Goal: Task Accomplishment & Management: Use online tool/utility

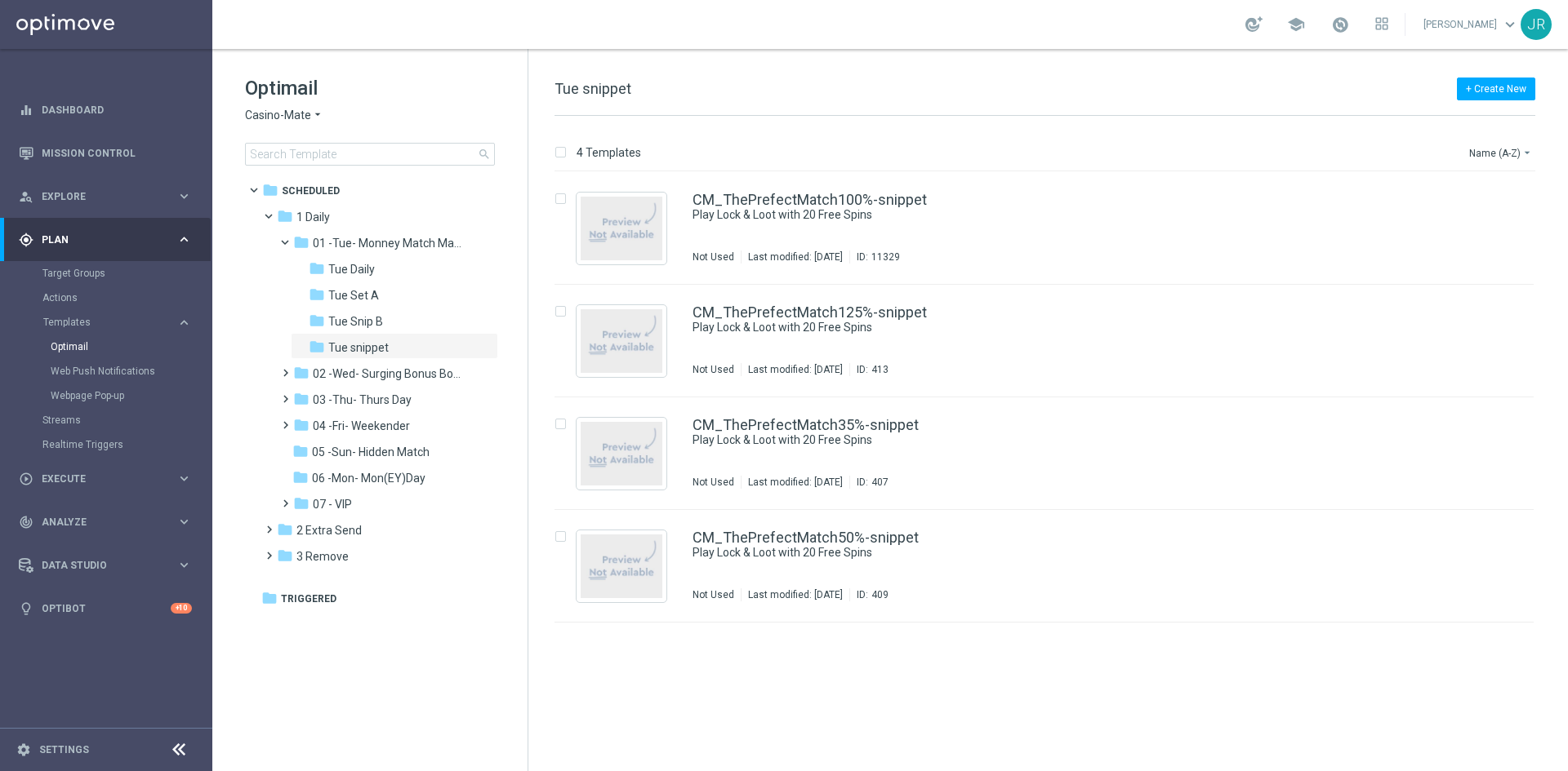
click at [255, 115] on span "Casino-Mate" at bounding box center [278, 115] width 66 height 16
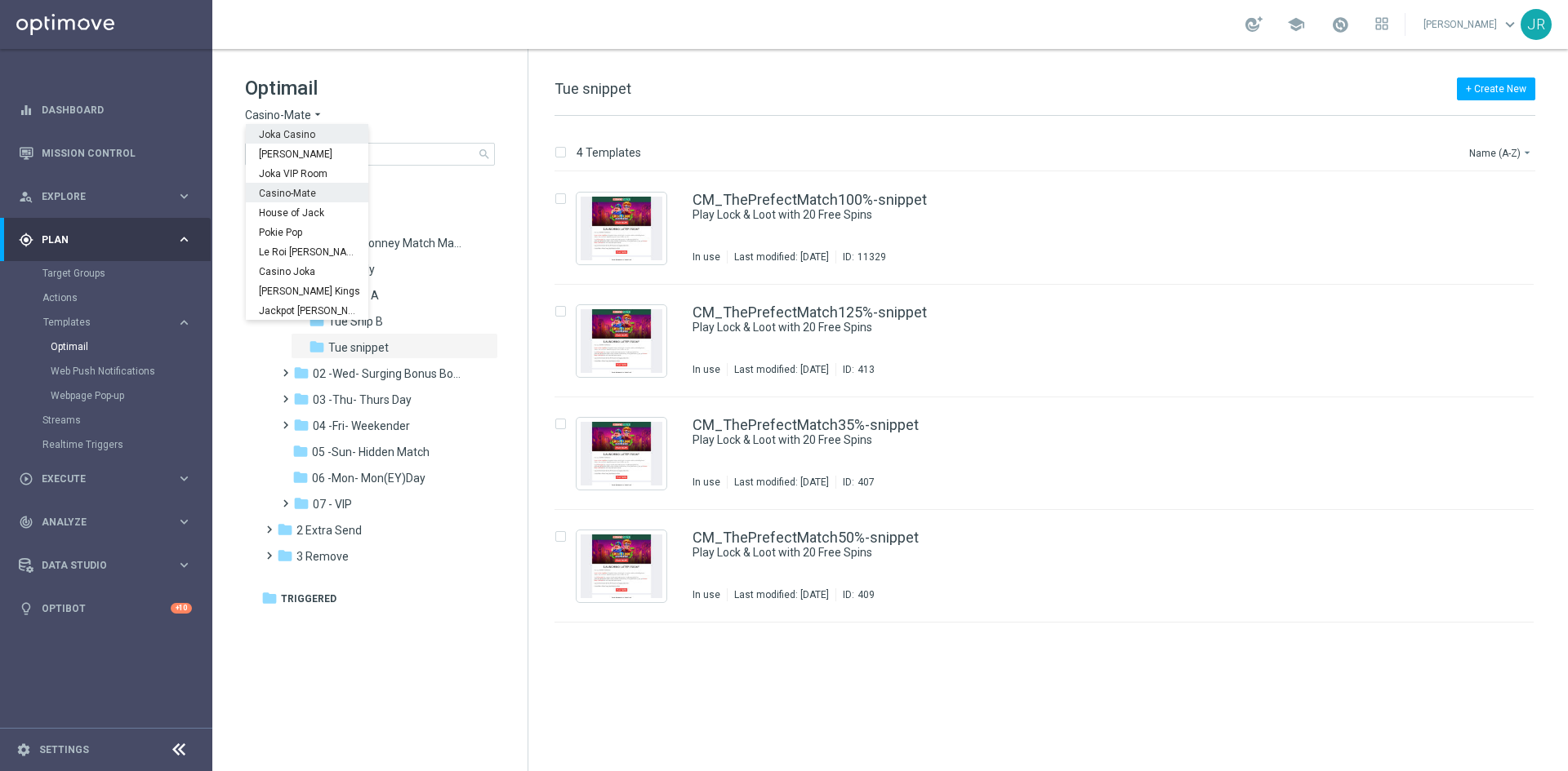
click at [0, 0] on span "Joka Casino" at bounding box center [0, 0] width 0 height 0
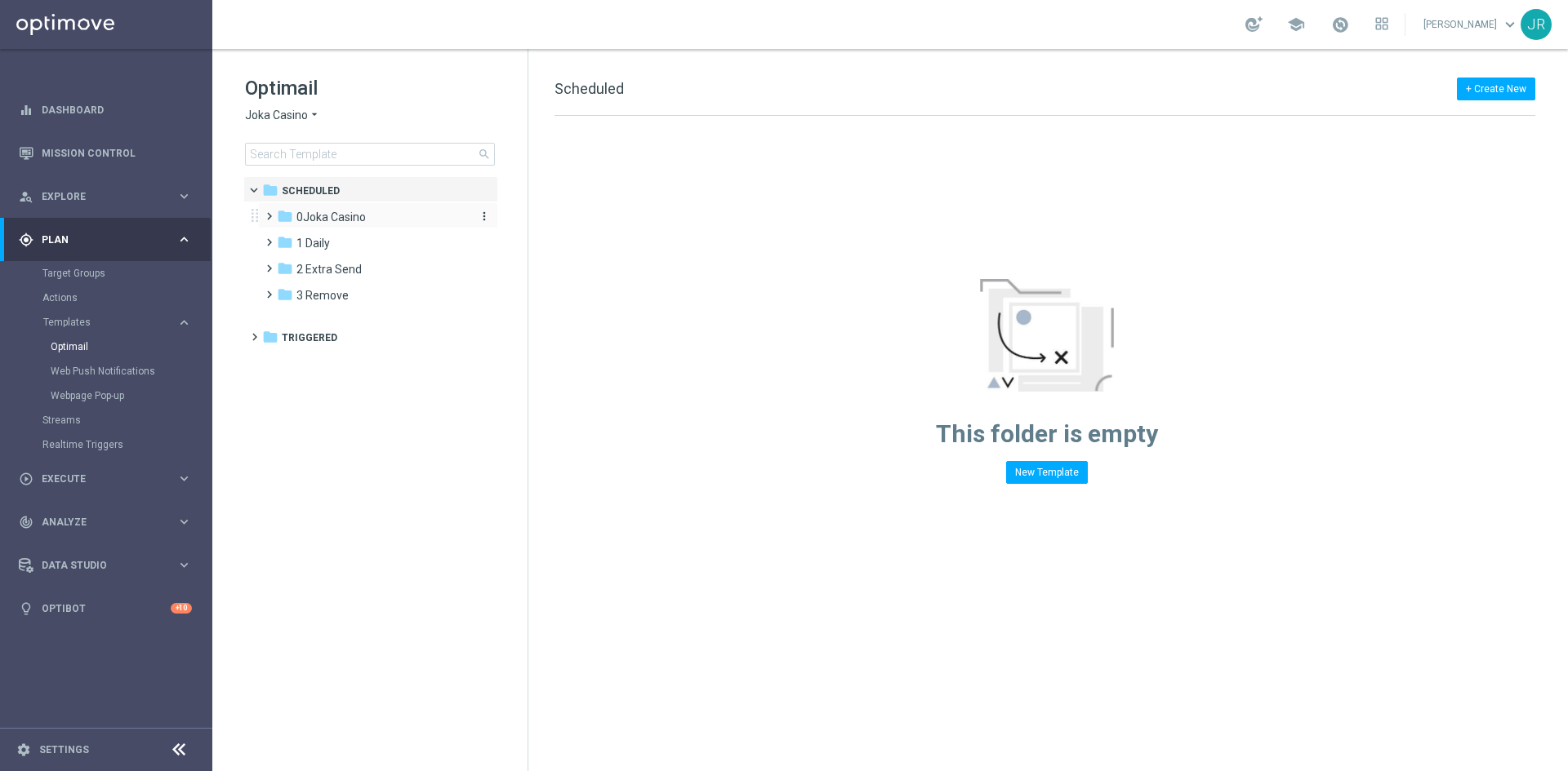
click at [336, 220] on span "0Joka Casino" at bounding box center [331, 217] width 70 height 15
click at [339, 264] on span "2- Extra Send" at bounding box center [347, 269] width 70 height 15
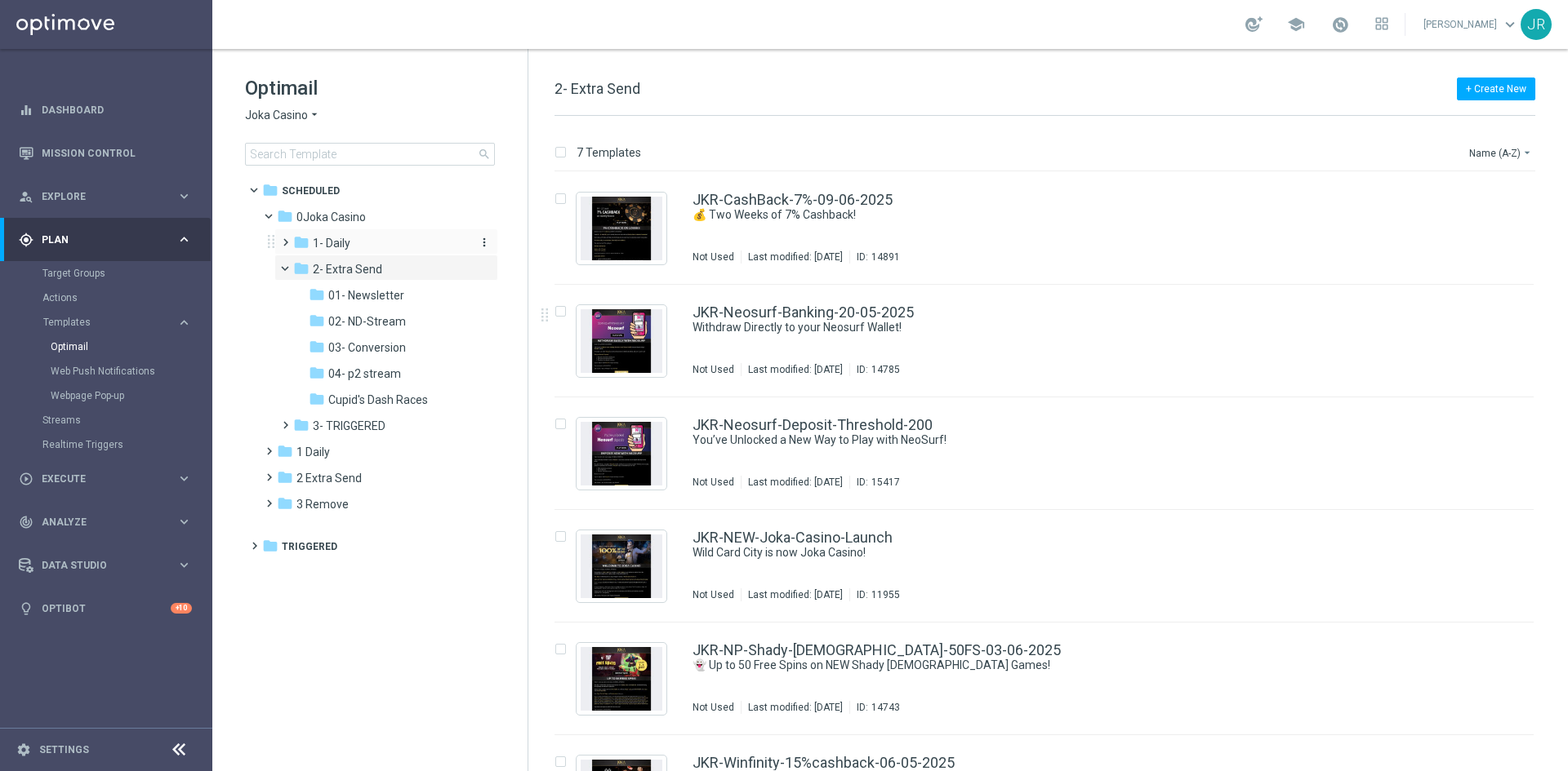
click at [337, 235] on div "folder 1- Daily" at bounding box center [380, 244] width 174 height 19
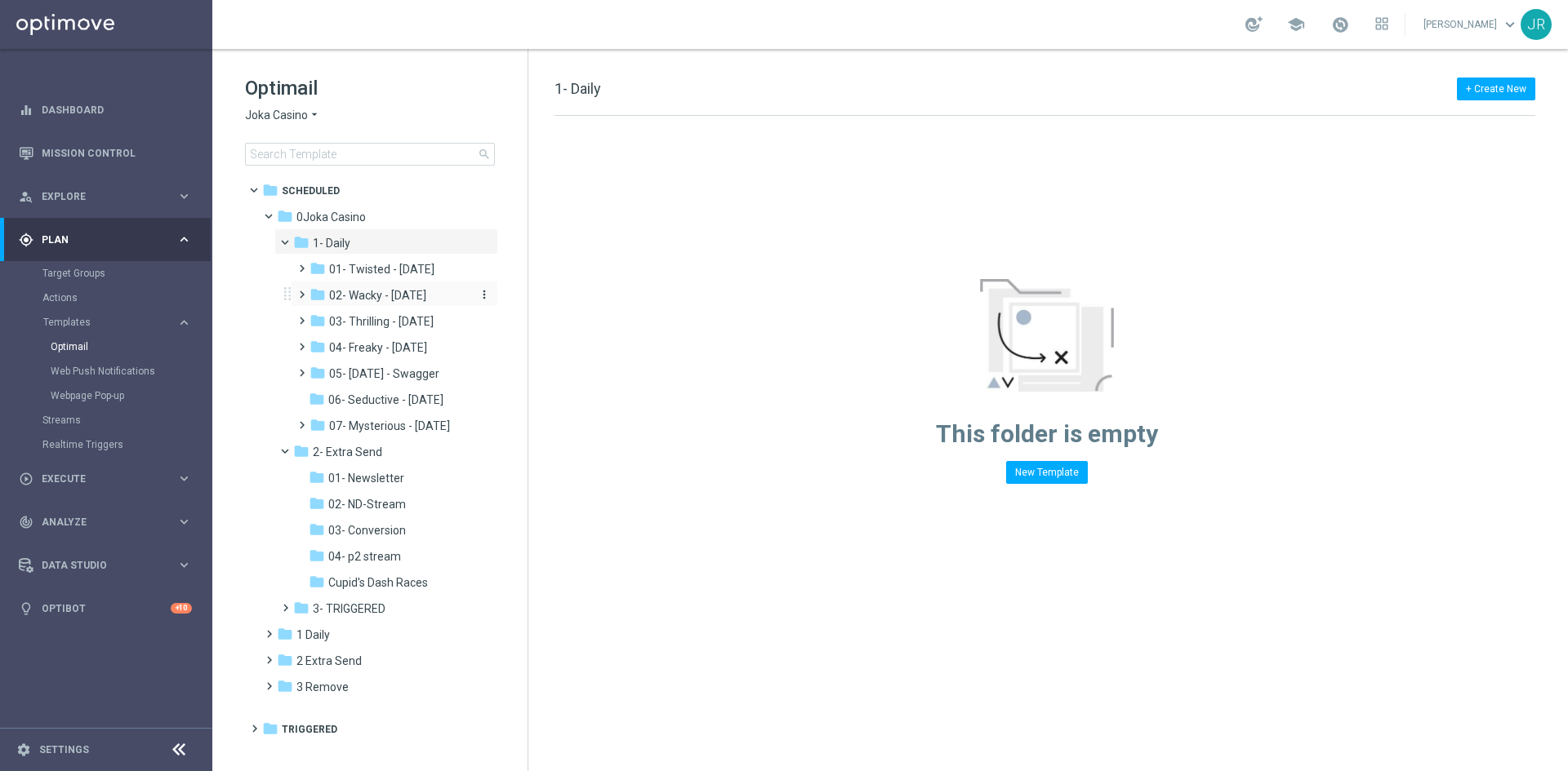
click at [371, 293] on span "02- Wacky - Wednesday" at bounding box center [377, 295] width 97 height 15
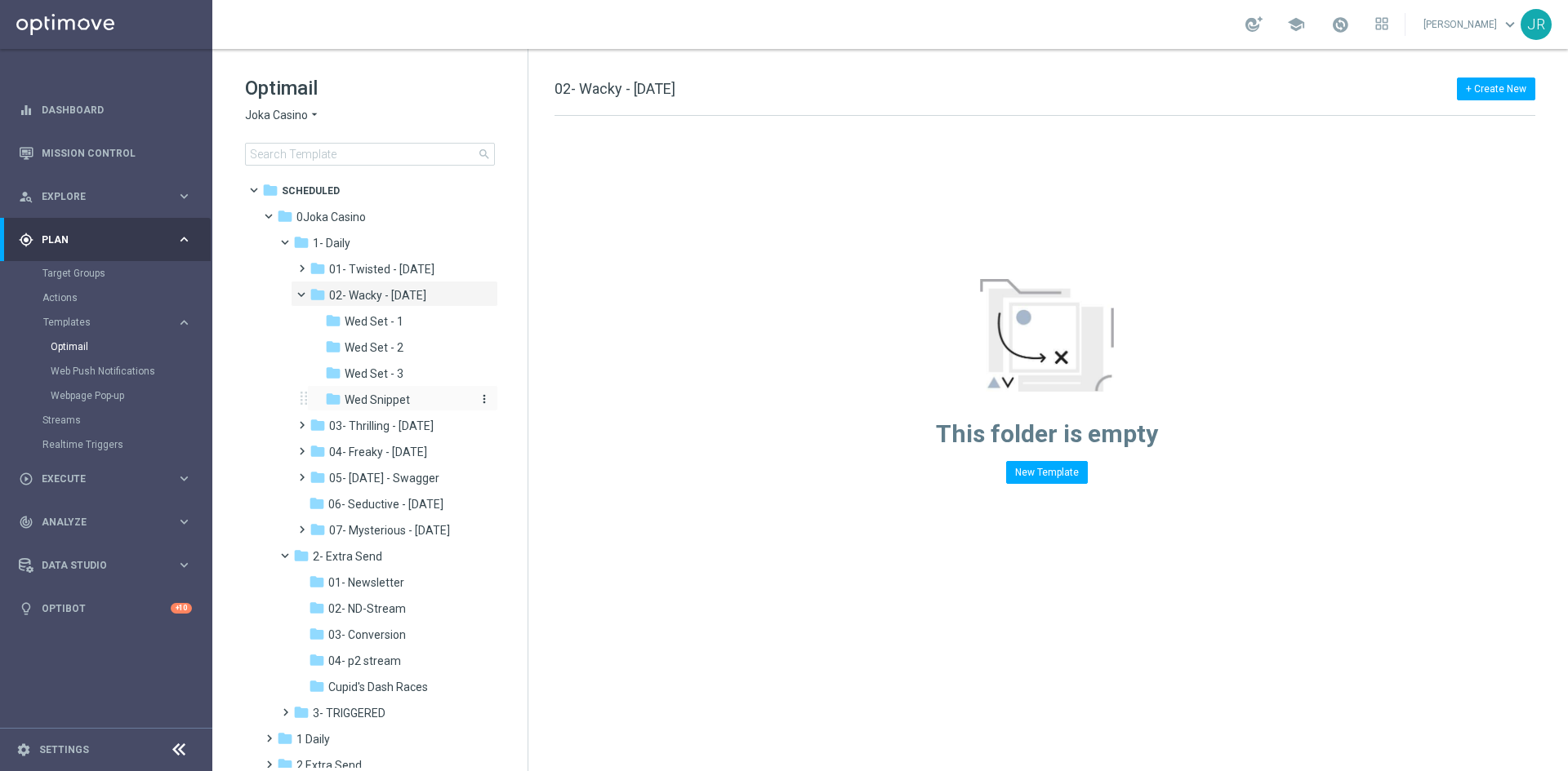
click at [383, 394] on span "Wed Snippet" at bounding box center [377, 400] width 66 height 15
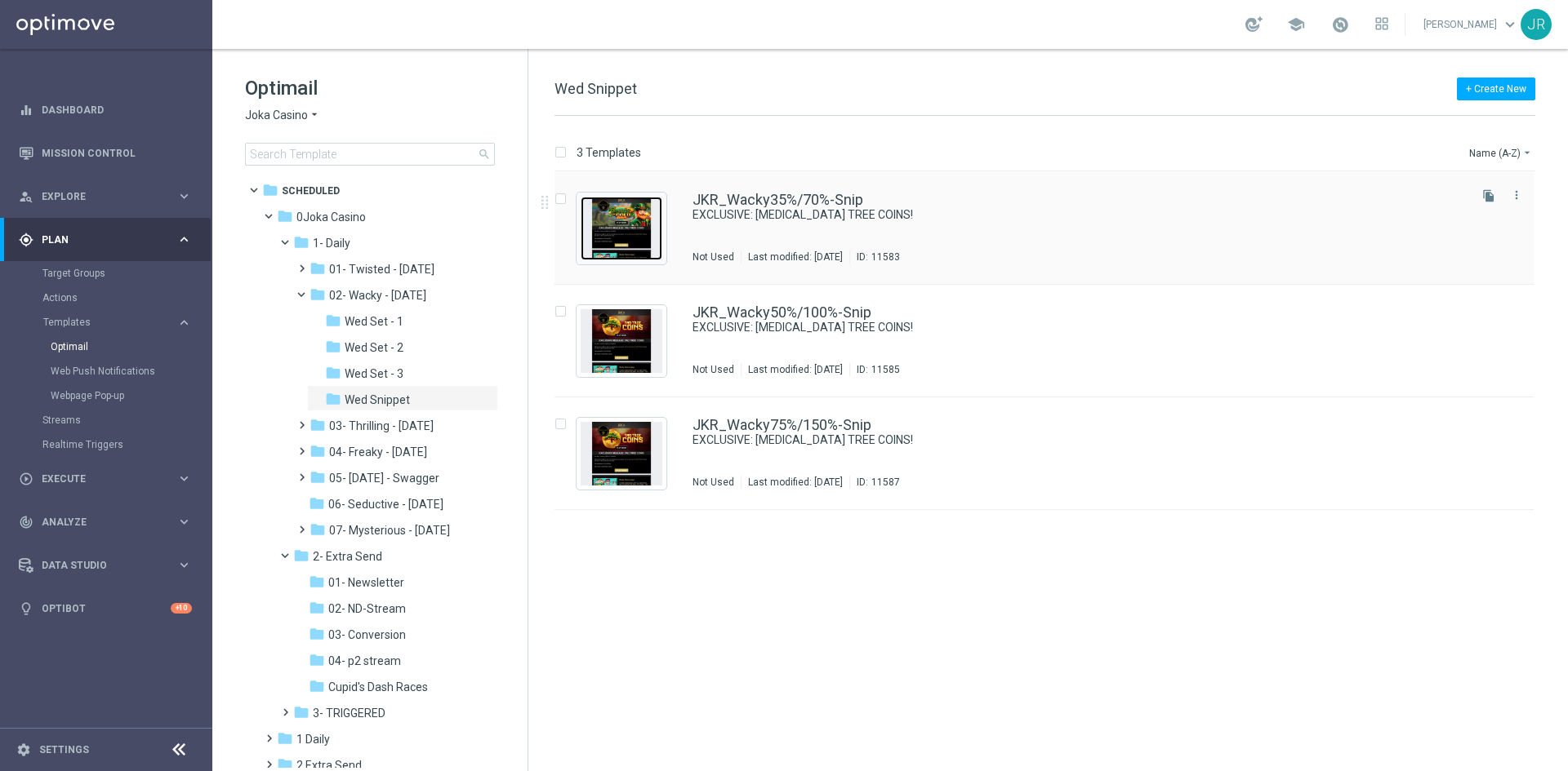
click at [638, 239] on img "Press SPACE to select this row." at bounding box center [622, 229] width 82 height 64
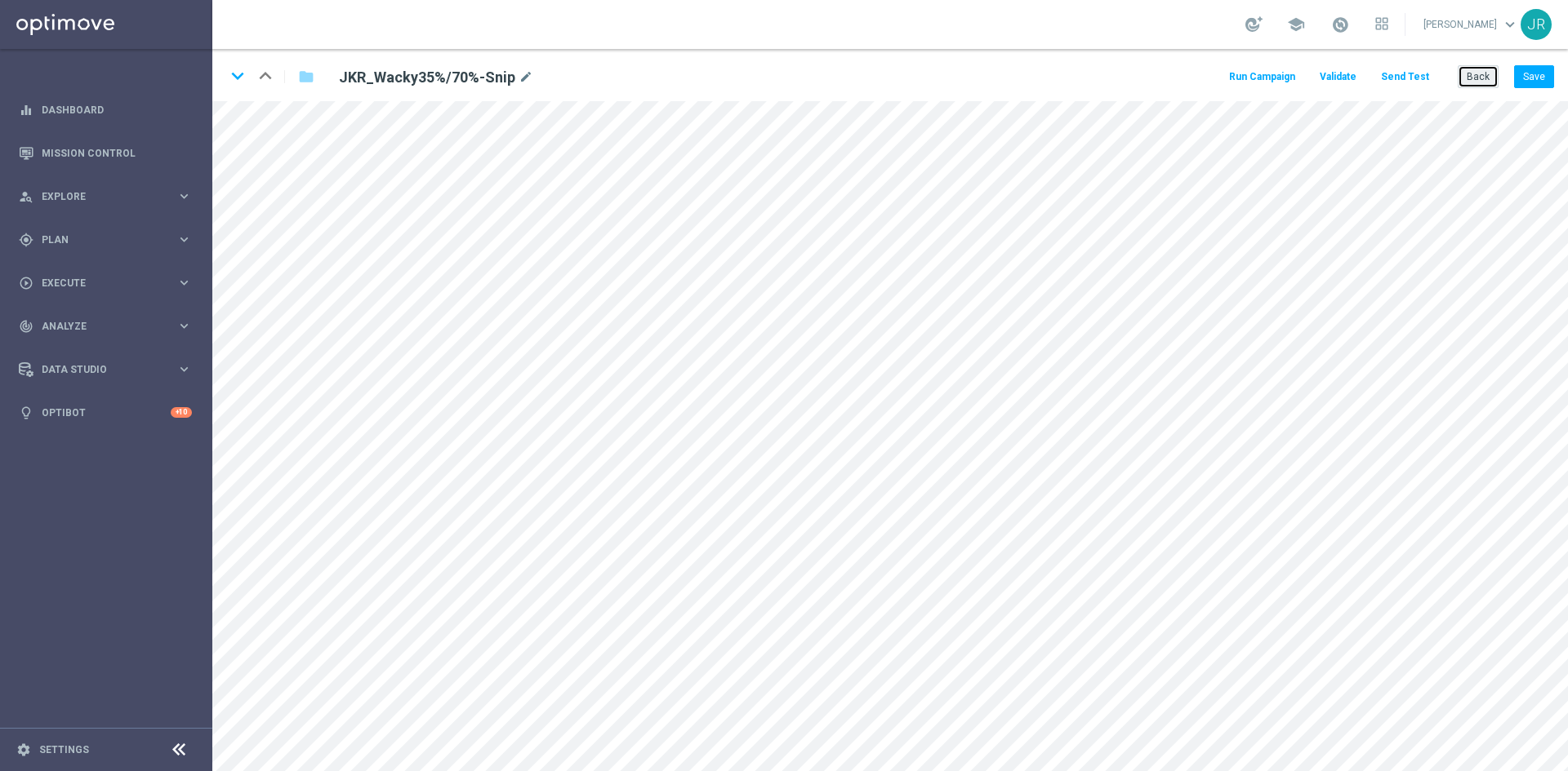
drag, startPoint x: 1484, startPoint y: 80, endPoint x: 1099, endPoint y: 80, distance: 385.0
click at [1483, 80] on button "Back" at bounding box center [1478, 77] width 41 height 23
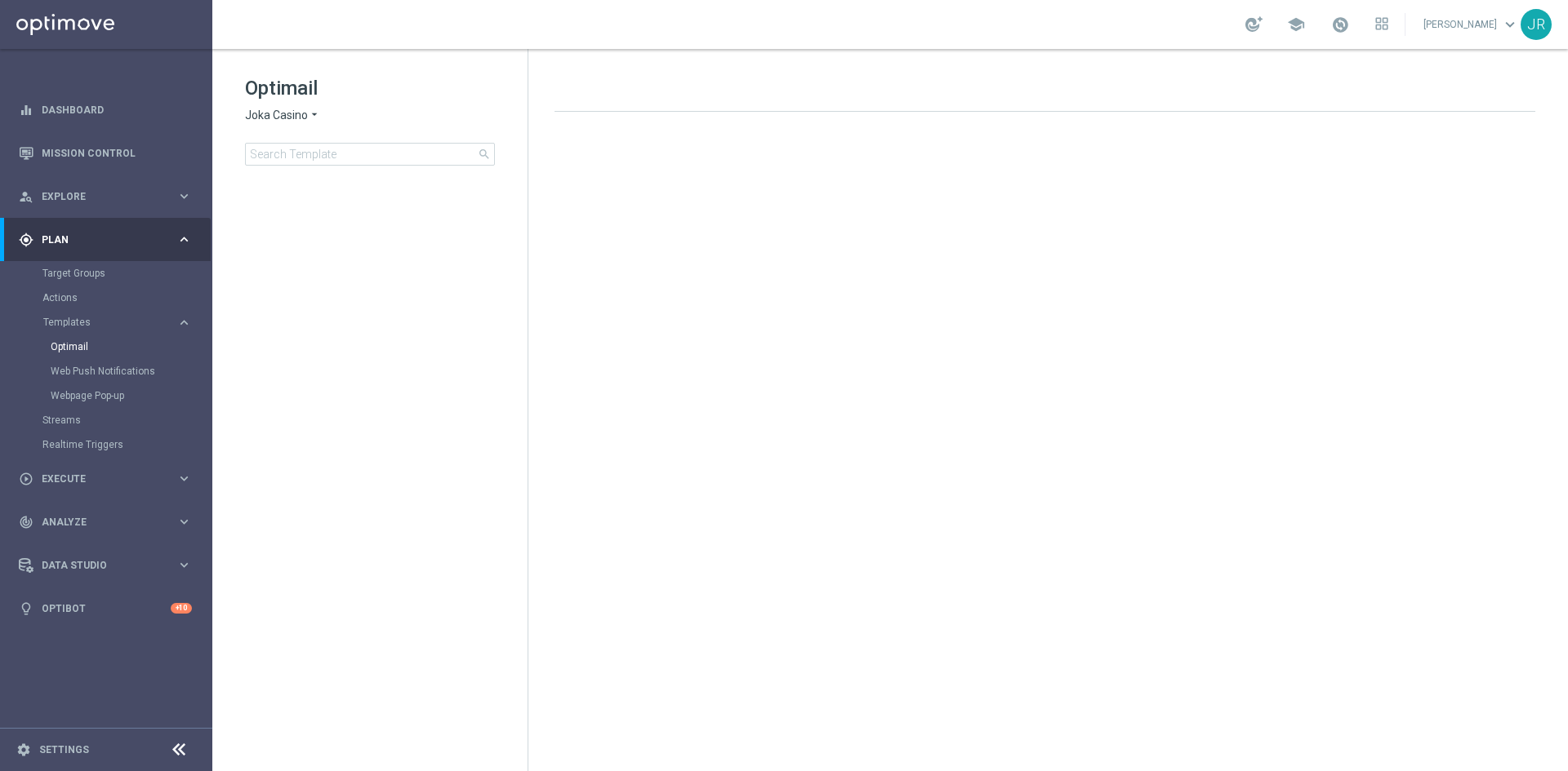
click at [283, 121] on span "Joka Casino" at bounding box center [277, 115] width 63 height 16
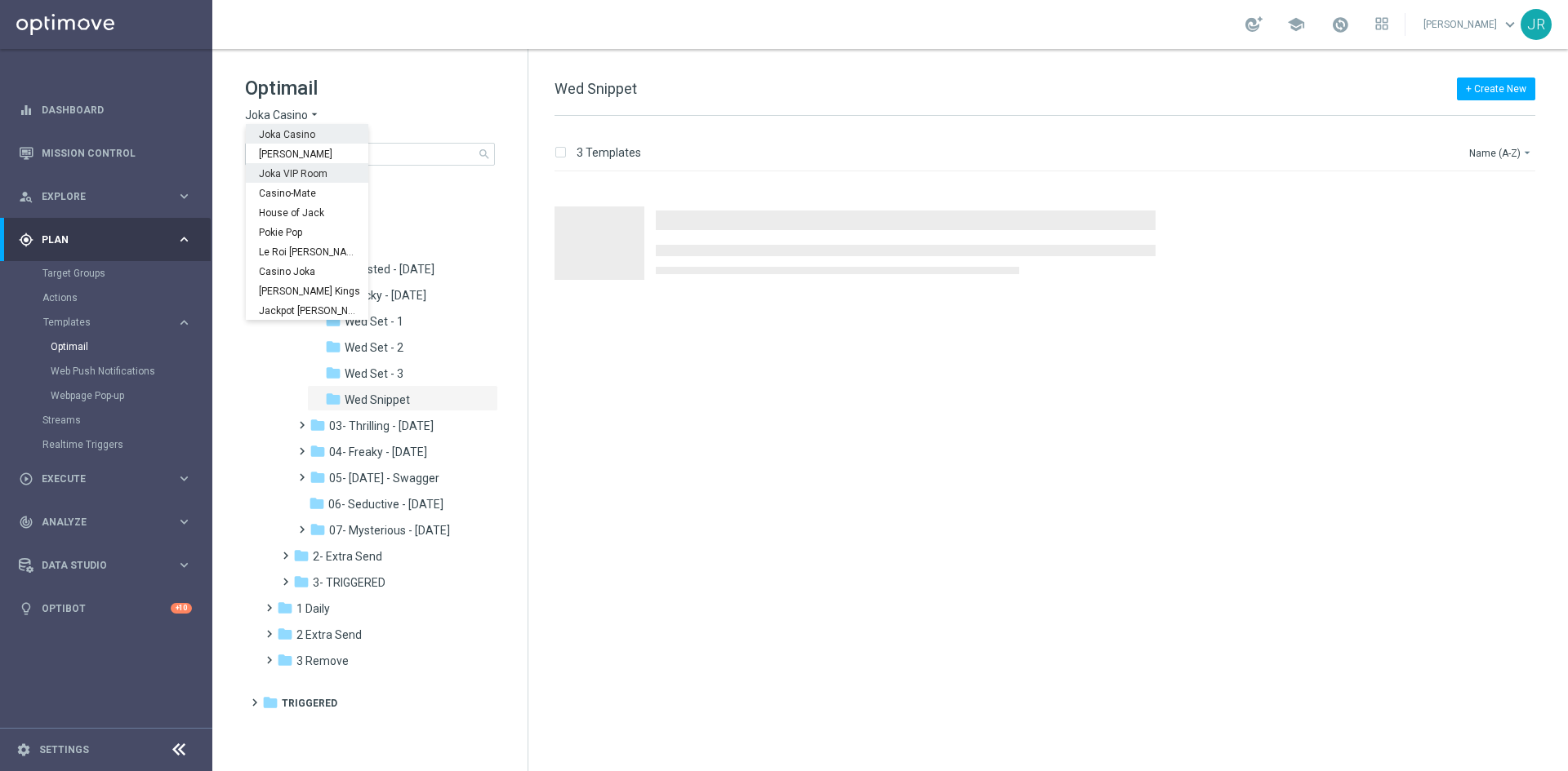
click at [0, 0] on span "Joka VIP Room" at bounding box center [0, 0] width 0 height 0
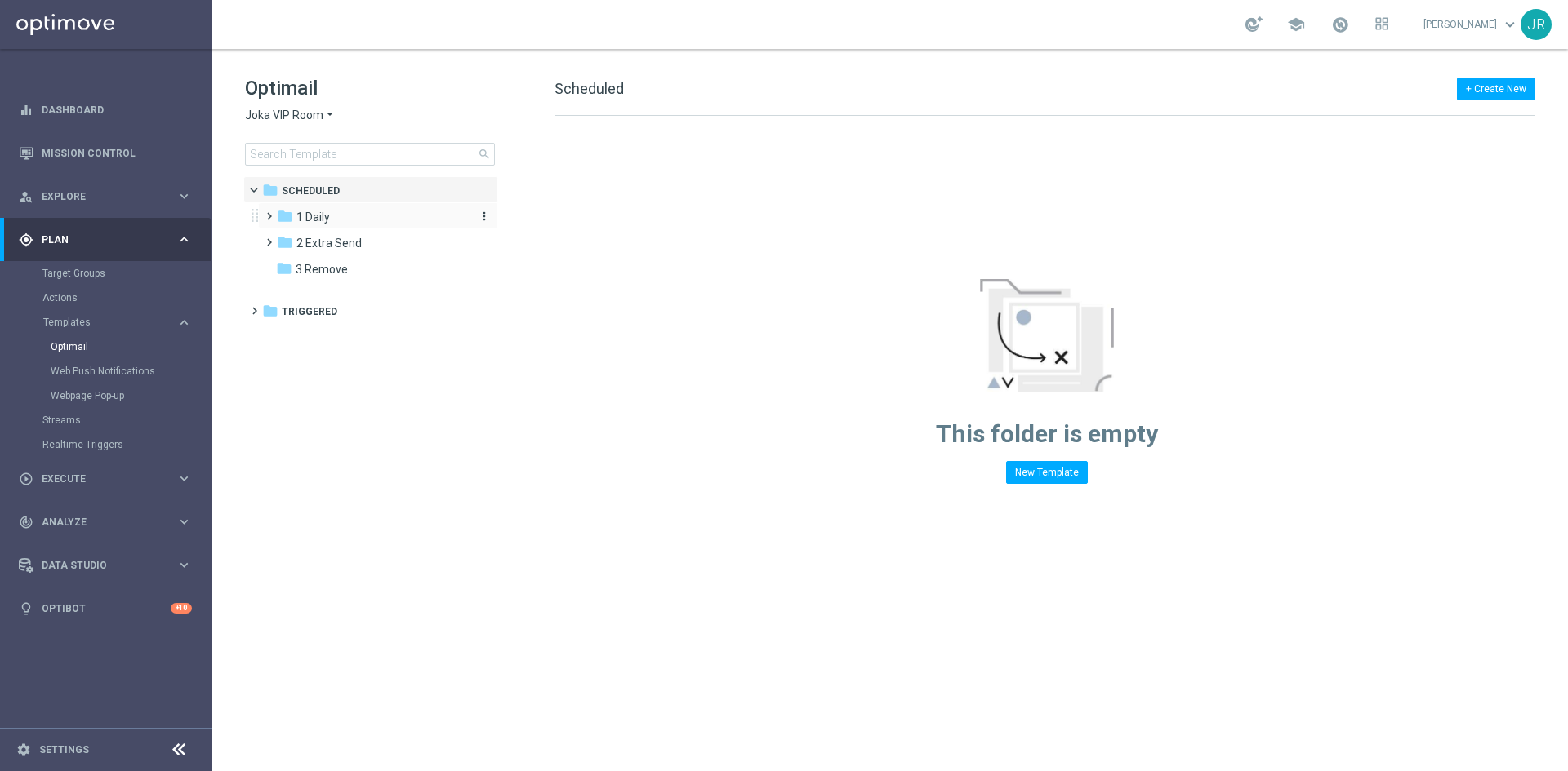
click at [339, 223] on div "folder 1 Daily" at bounding box center [370, 217] width 188 height 19
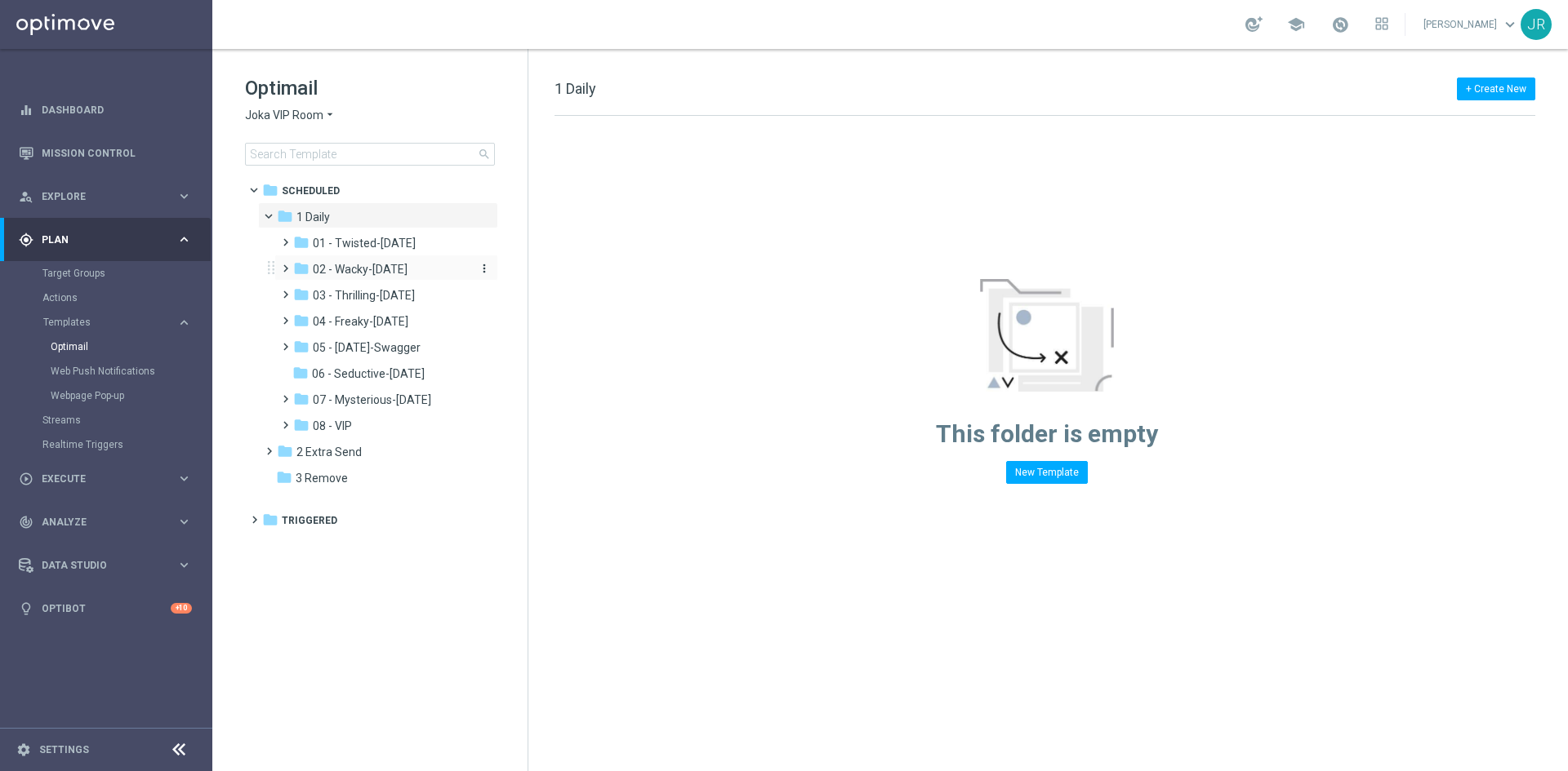
click at [348, 272] on span "02 - Wacky-Wednesday" at bounding box center [359, 269] width 94 height 15
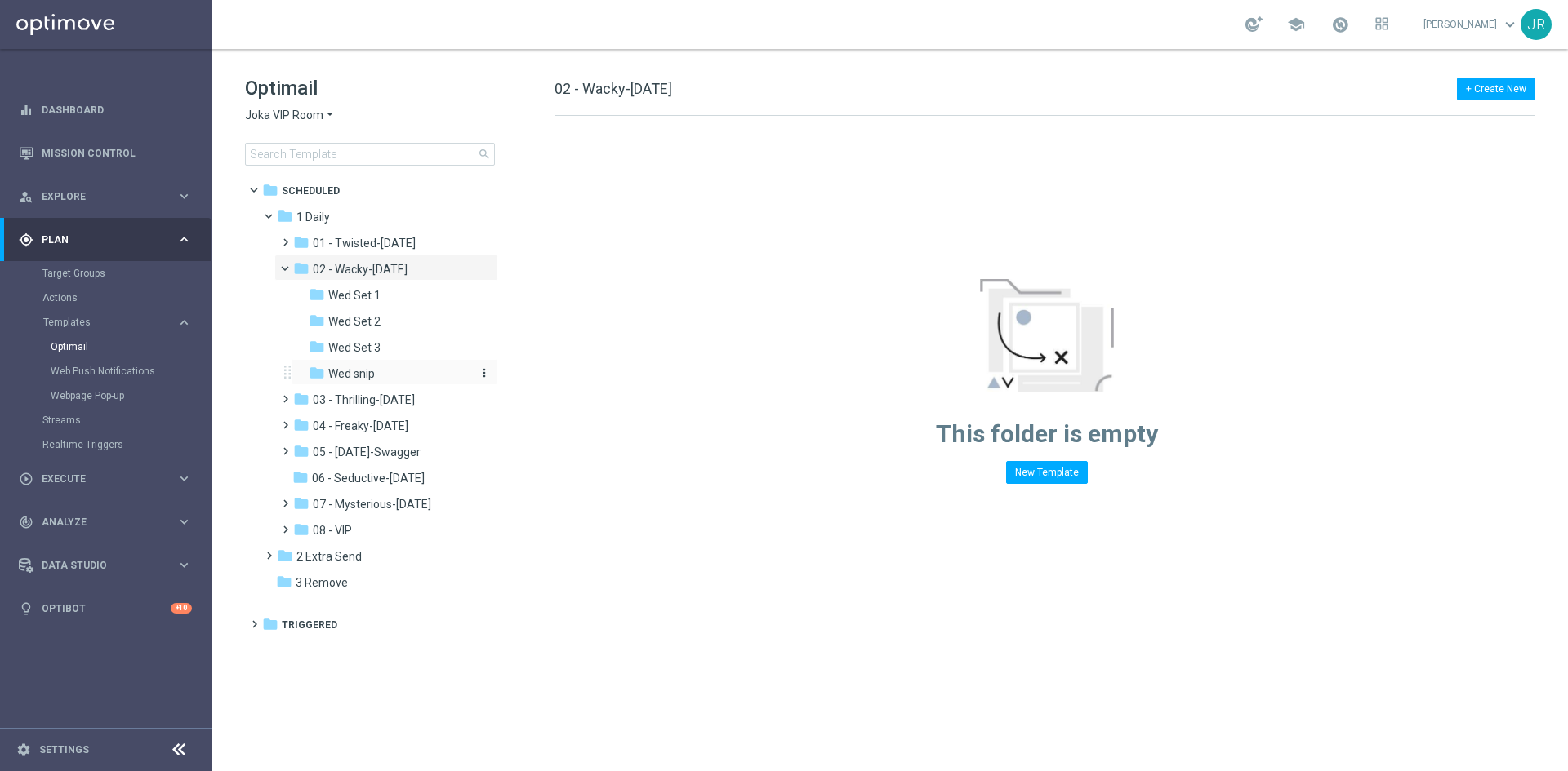
click at [345, 378] on span "Wed snip" at bounding box center [351, 374] width 47 height 15
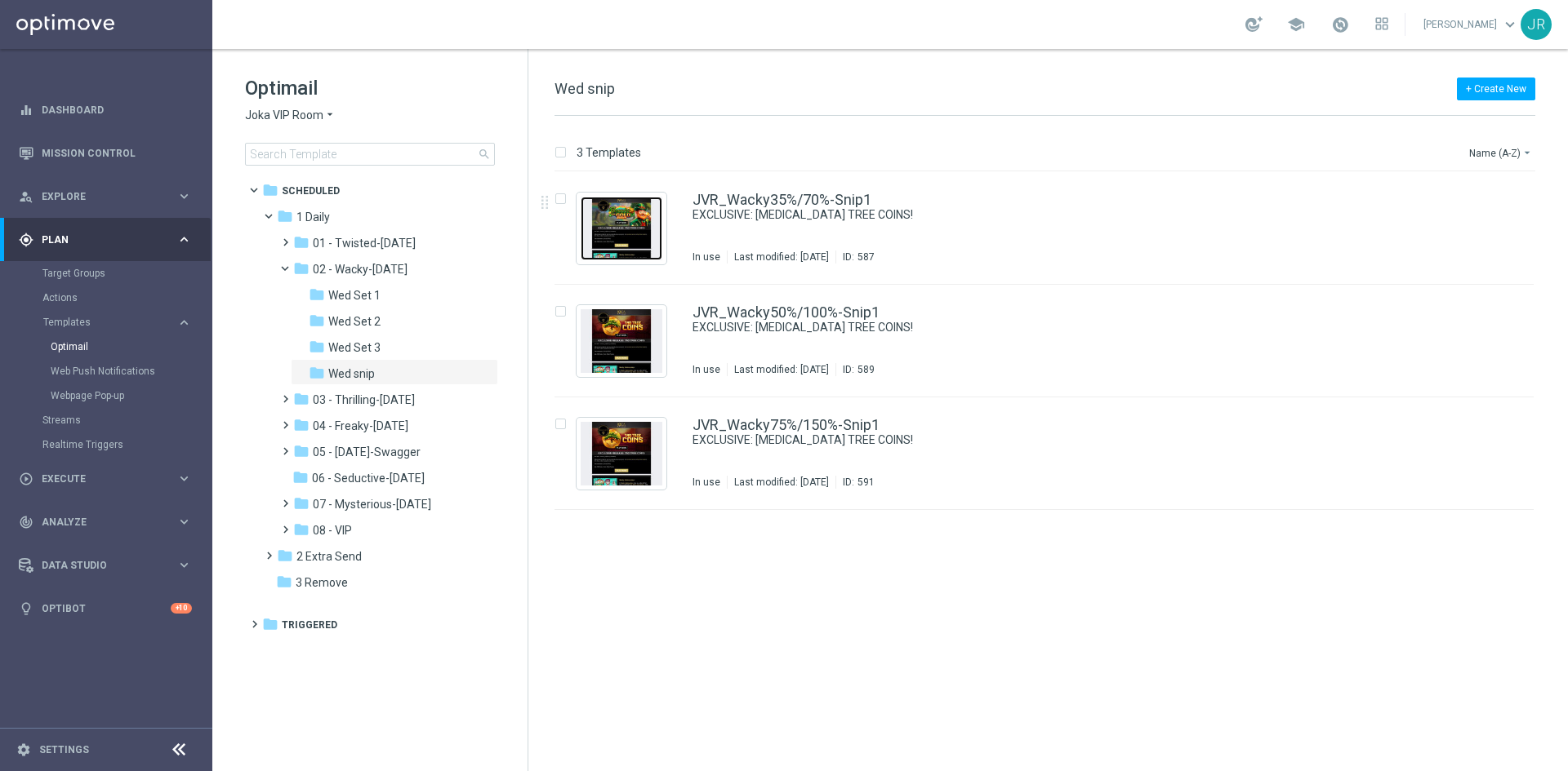
drag, startPoint x: 624, startPoint y: 247, endPoint x: 496, endPoint y: 234, distance: 128.7
click at [613, 262] on div "Press SPACE to select this row." at bounding box center [621, 229] width 89 height 72
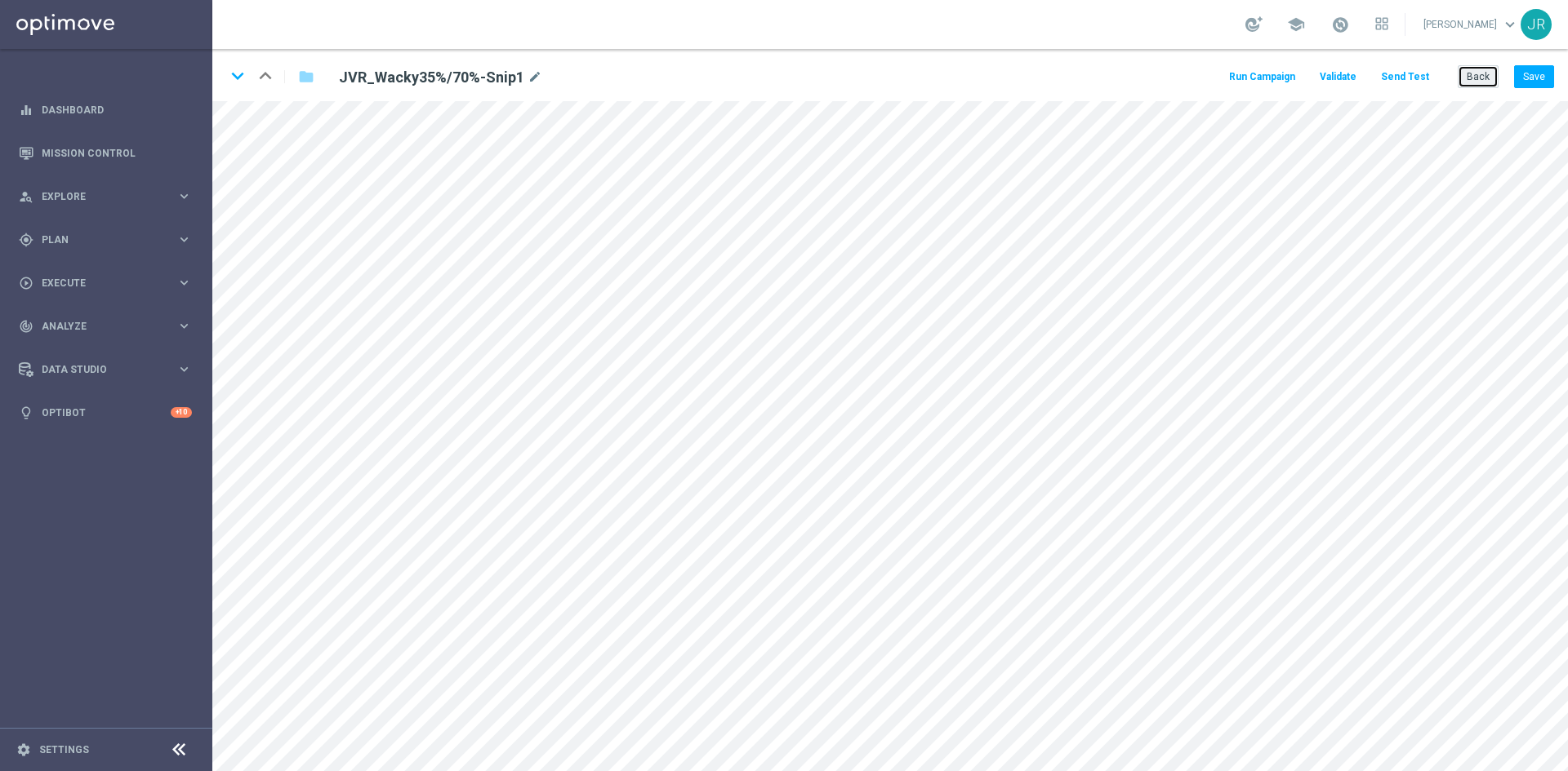
click at [1472, 70] on button "Back" at bounding box center [1478, 77] width 41 height 23
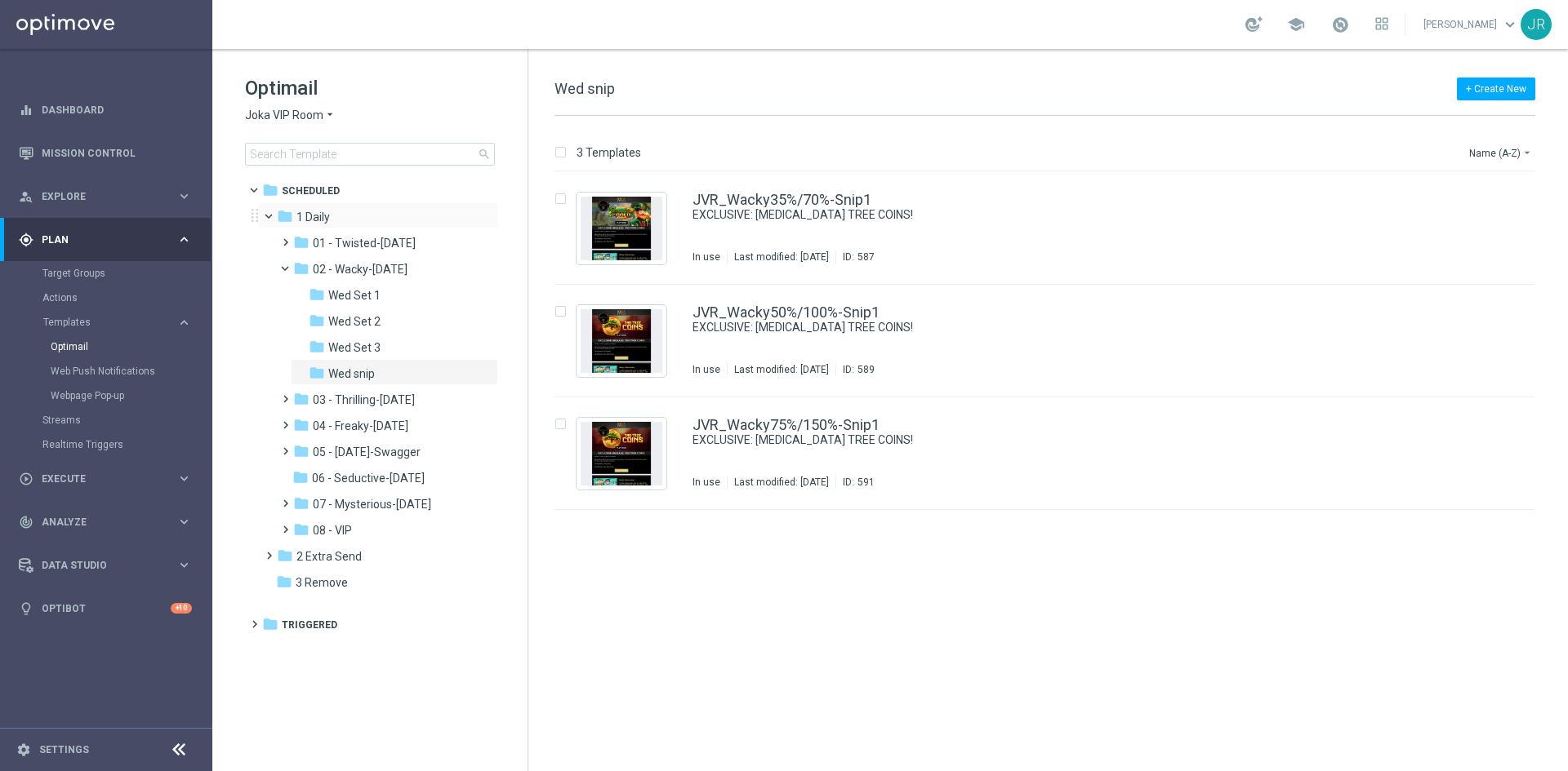
drag, startPoint x: 280, startPoint y: 107, endPoint x: 339, endPoint y: 207, distance: 116.1
click at [278, 107] on div "Optimail Joka VIP Room arrow_drop_down × Joka VIP Room search" at bounding box center [386, 121] width 282 height 90
click at [306, 112] on span "Joka VIP Room" at bounding box center [285, 115] width 79 height 16
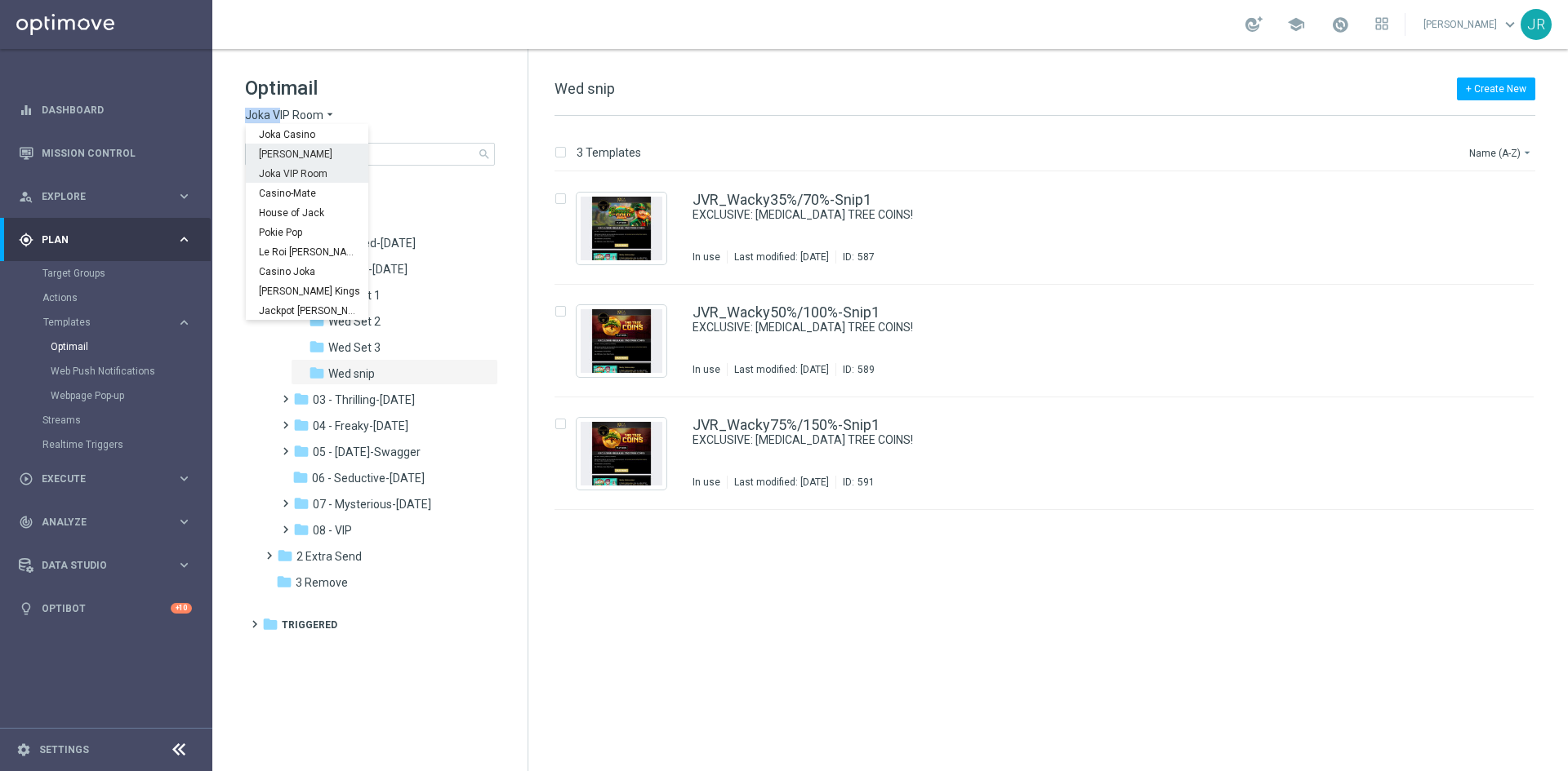
click at [0, 0] on span "King Johnnie" at bounding box center [0, 0] width 0 height 0
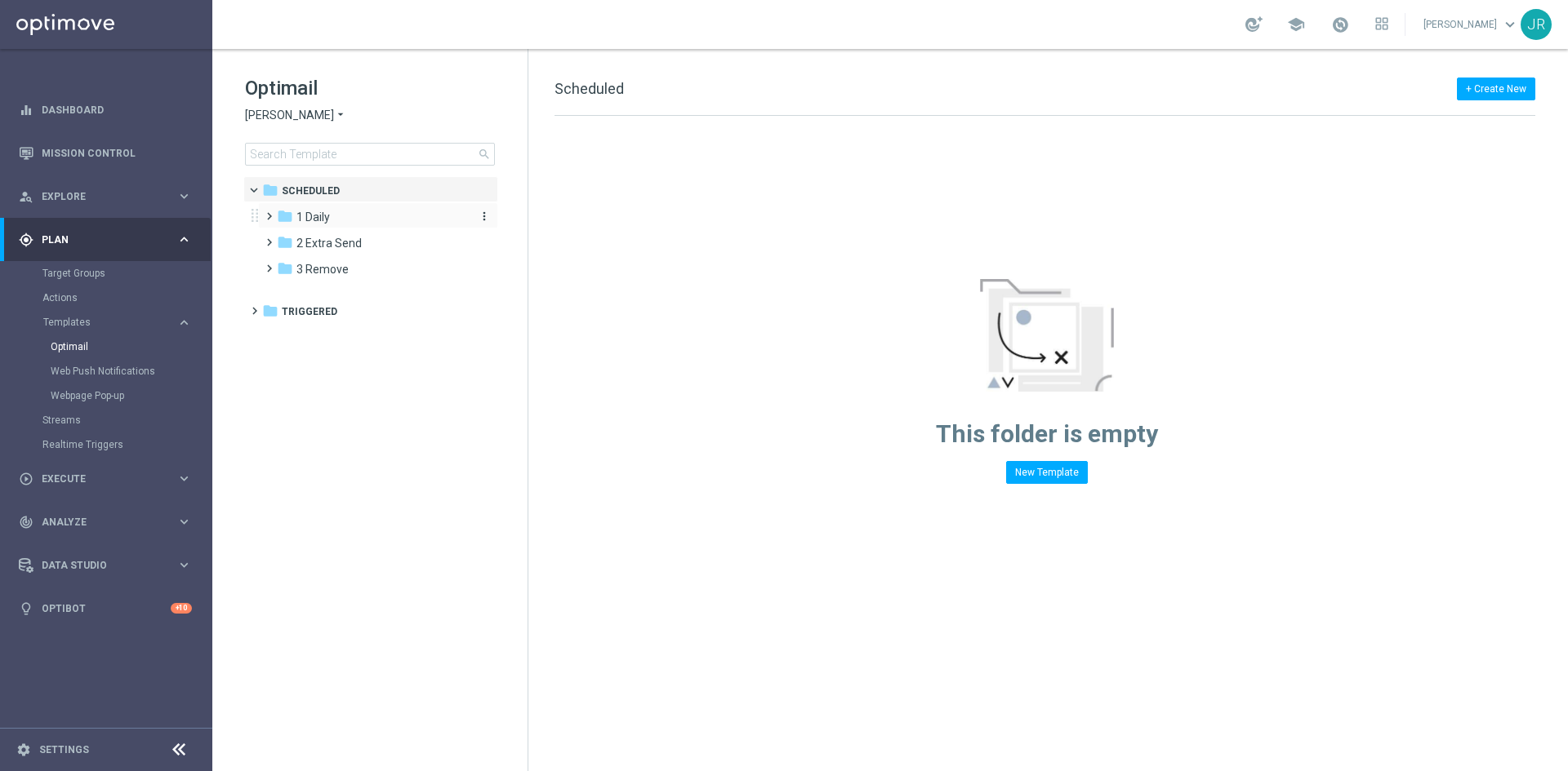
click at [331, 226] on div "folder 1 Daily" at bounding box center [370, 217] width 188 height 19
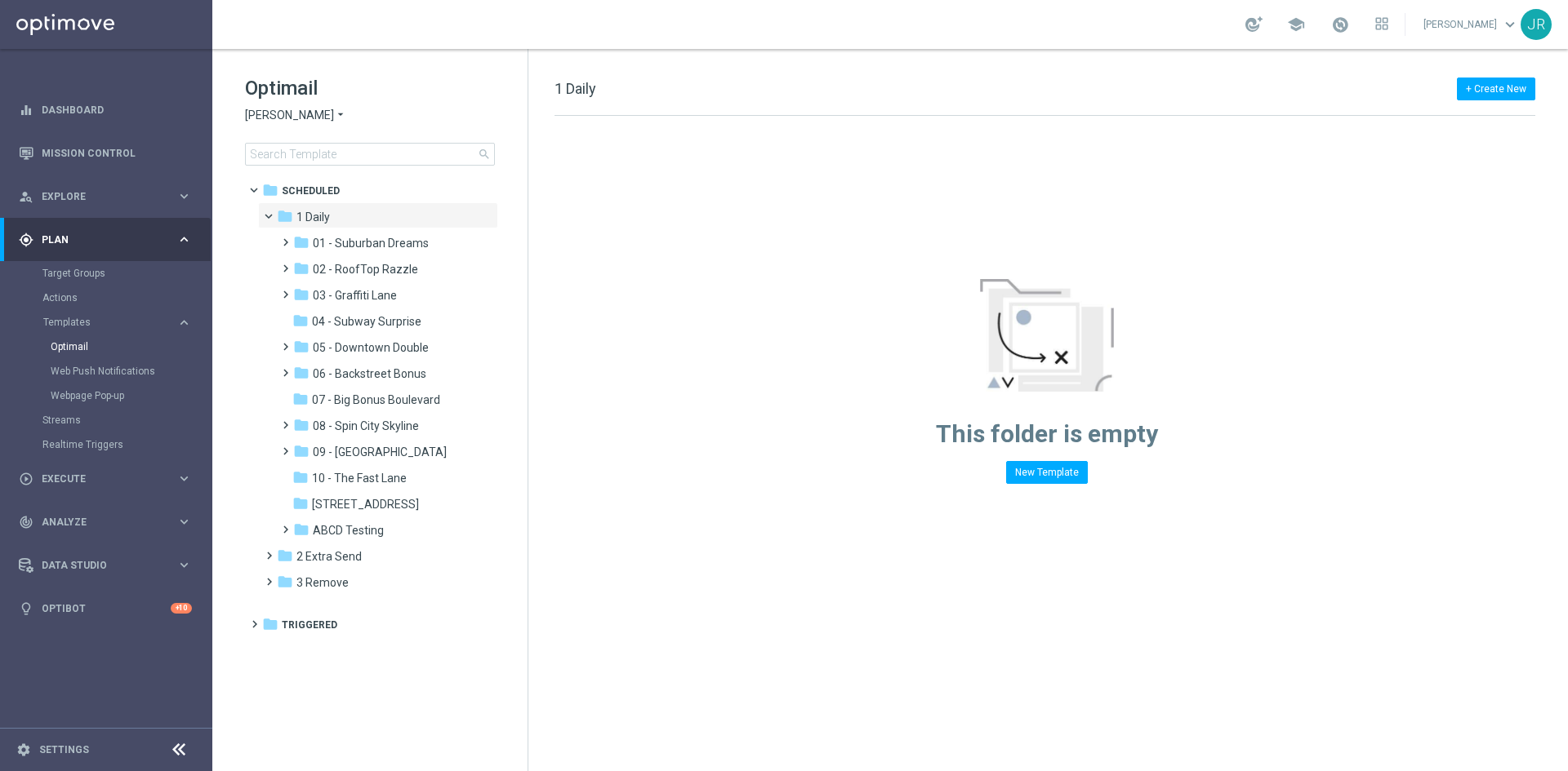
drag, startPoint x: 376, startPoint y: 482, endPoint x: 699, endPoint y: 508, distance: 324.0
click at [376, 482] on span "10 - The Fast Lane" at bounding box center [359, 478] width 94 height 15
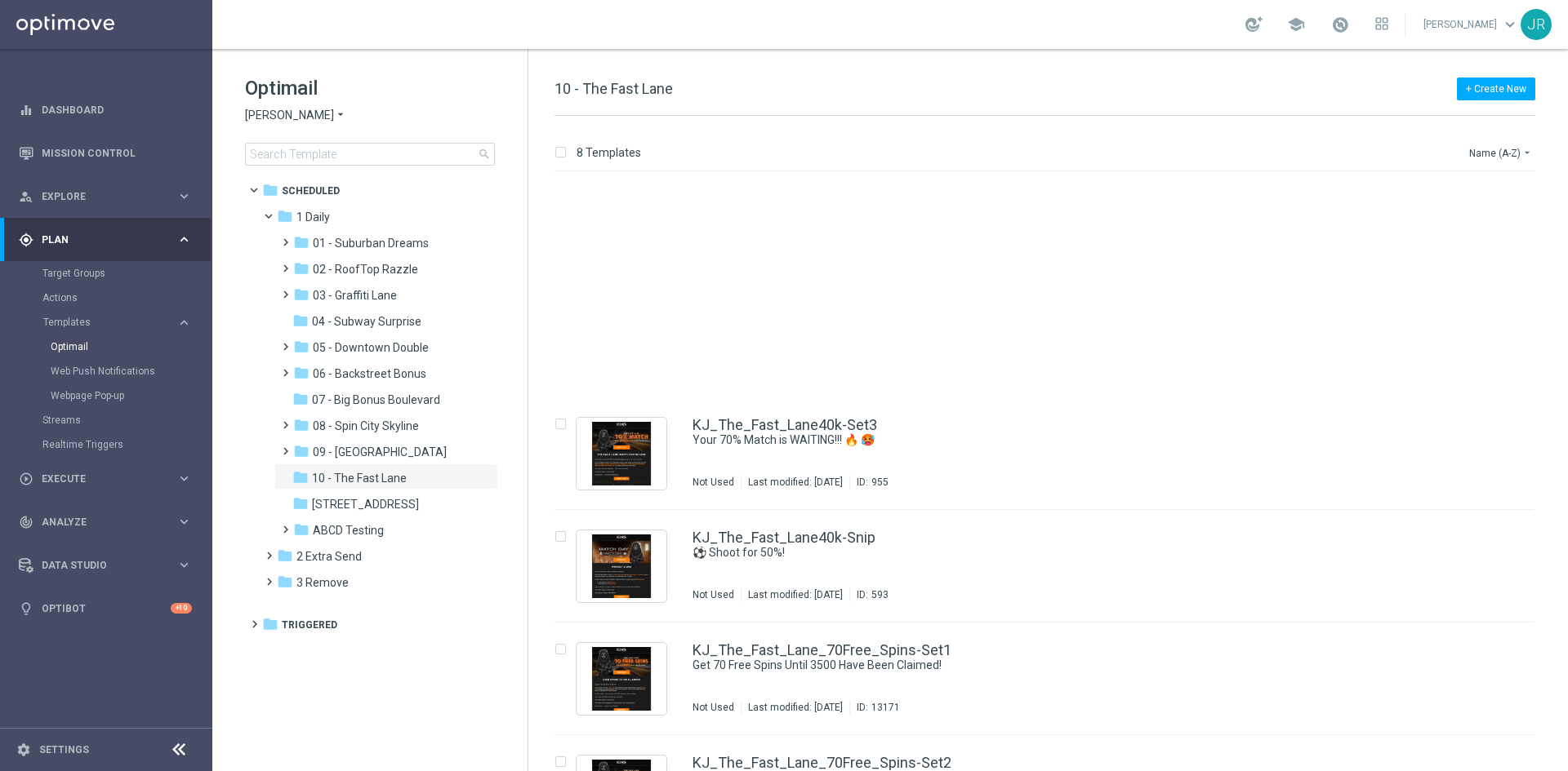
scroll to position [302, 0]
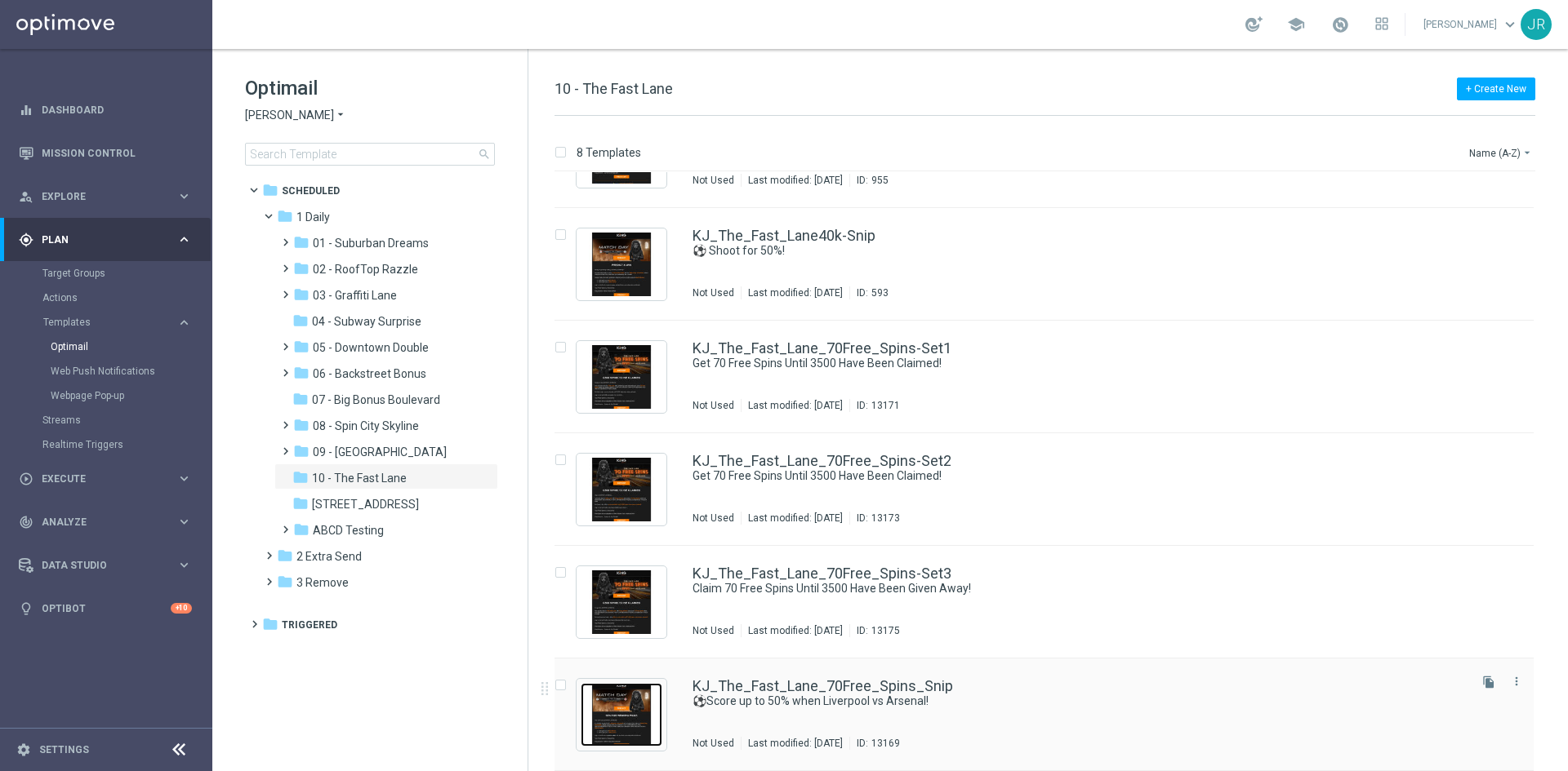
click at [611, 714] on img "Press SPACE to select this row." at bounding box center [622, 715] width 82 height 64
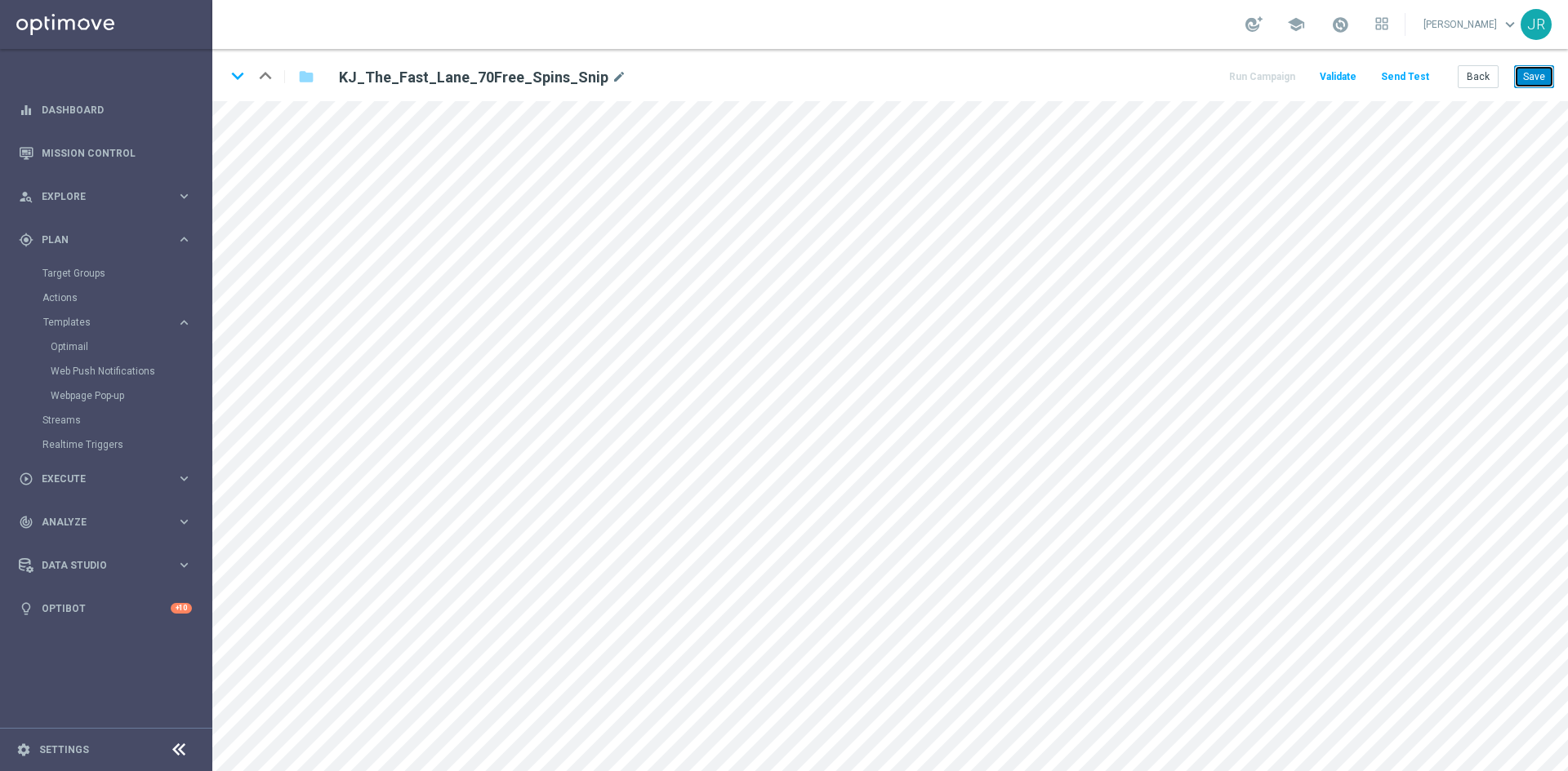
click at [1530, 75] on button "Save" at bounding box center [1534, 77] width 40 height 23
click at [1540, 85] on button "Save" at bounding box center [1534, 77] width 40 height 23
click at [1478, 82] on button "Back" at bounding box center [1478, 77] width 41 height 23
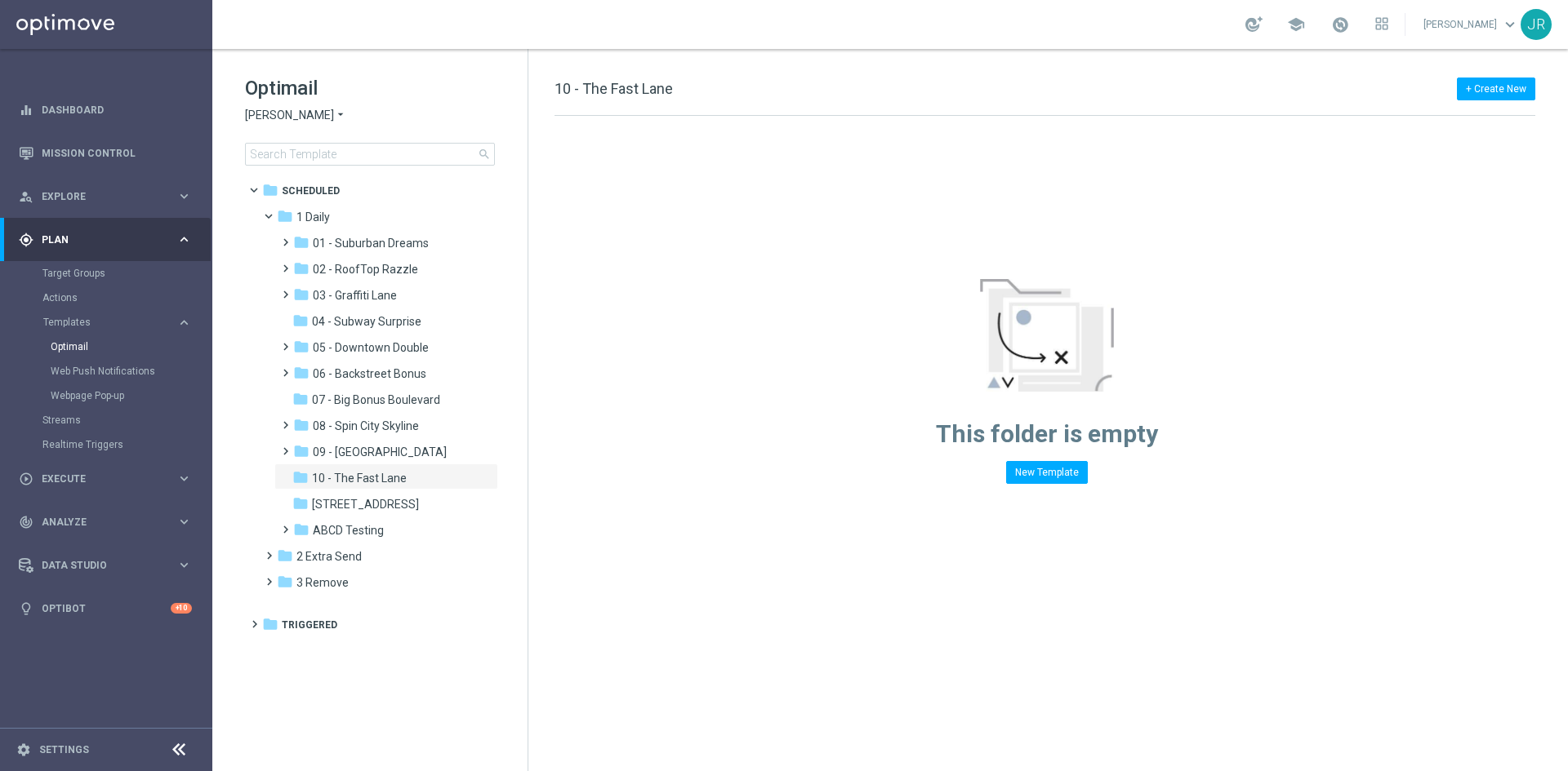
click at [261, 115] on span "[PERSON_NAME]" at bounding box center [290, 115] width 89 height 16
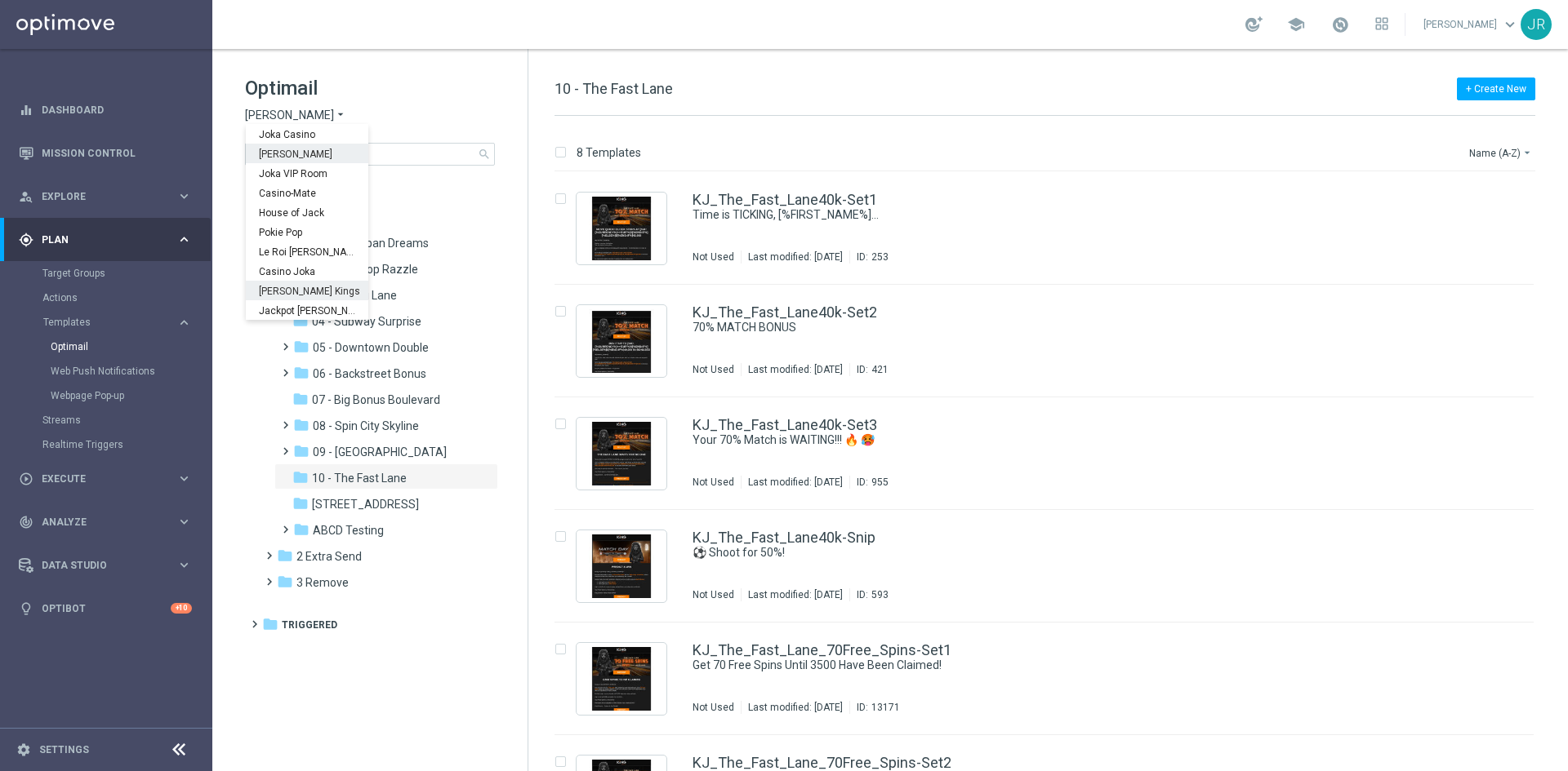
click at [0, 0] on span "[PERSON_NAME] Kings" at bounding box center [0, 0] width 0 height 0
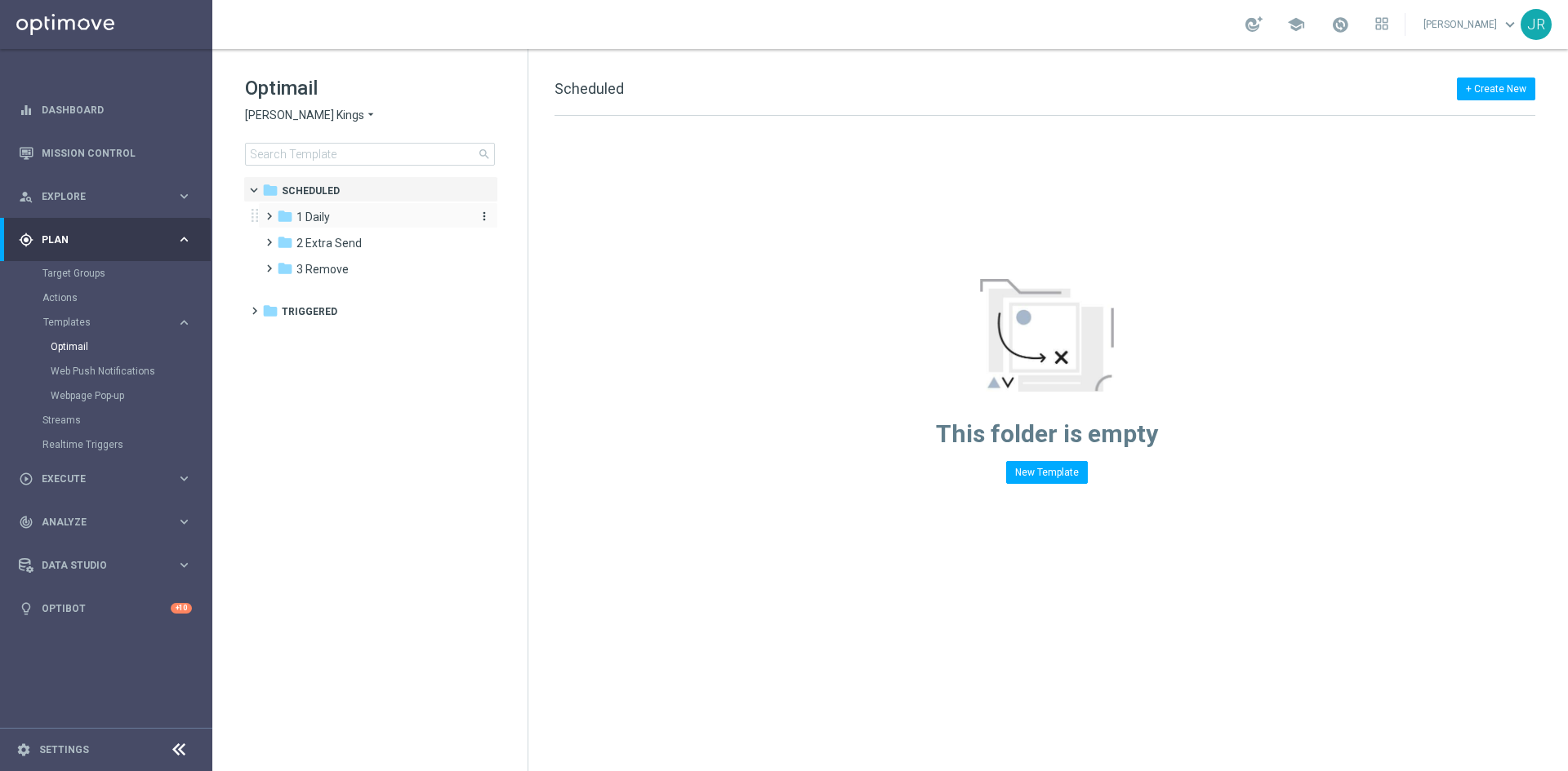
click at [325, 219] on span "1 Daily" at bounding box center [313, 217] width 34 height 15
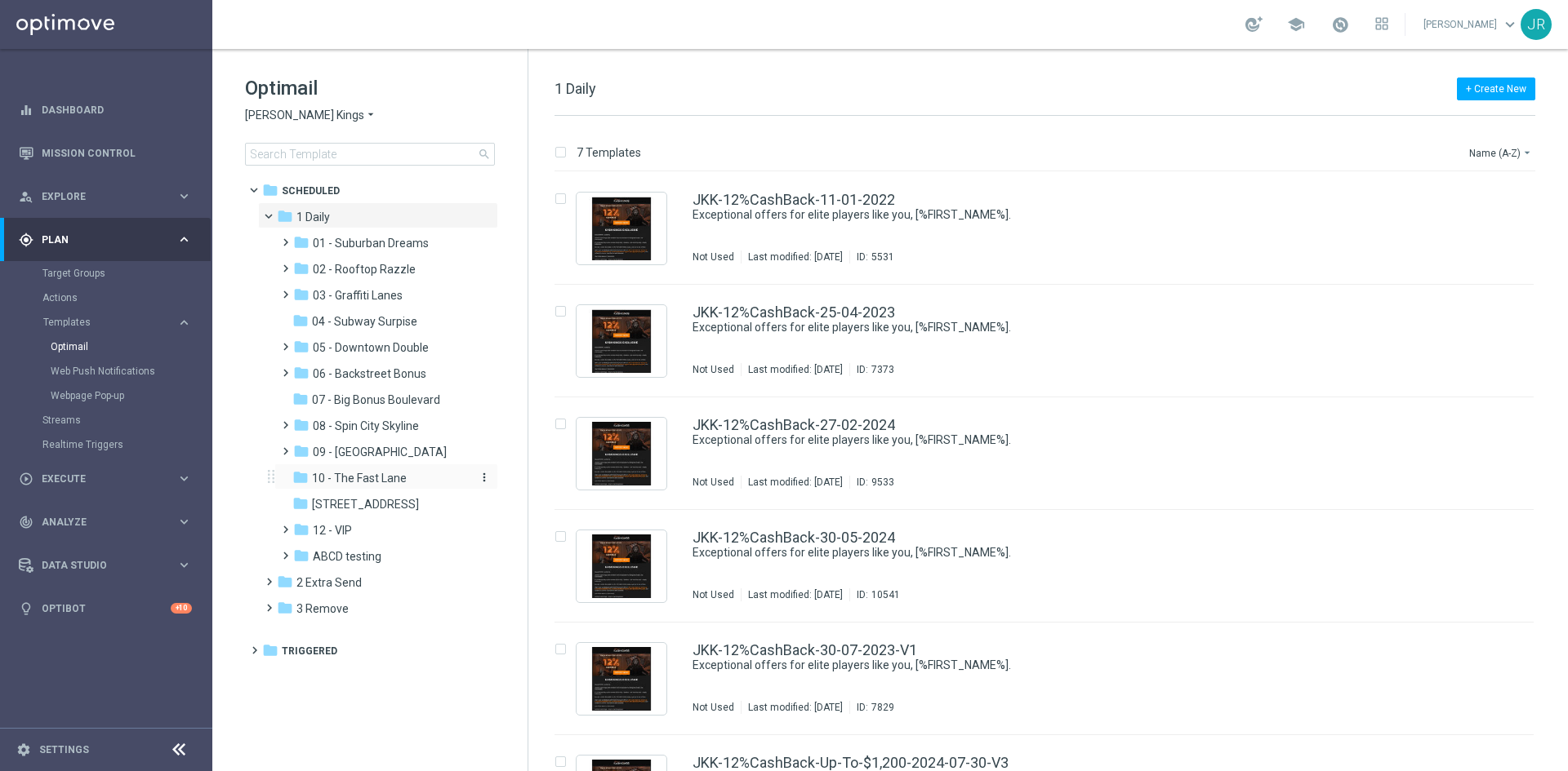
click at [375, 470] on div "folder 10 - The Fast Lane" at bounding box center [379, 478] width 174 height 19
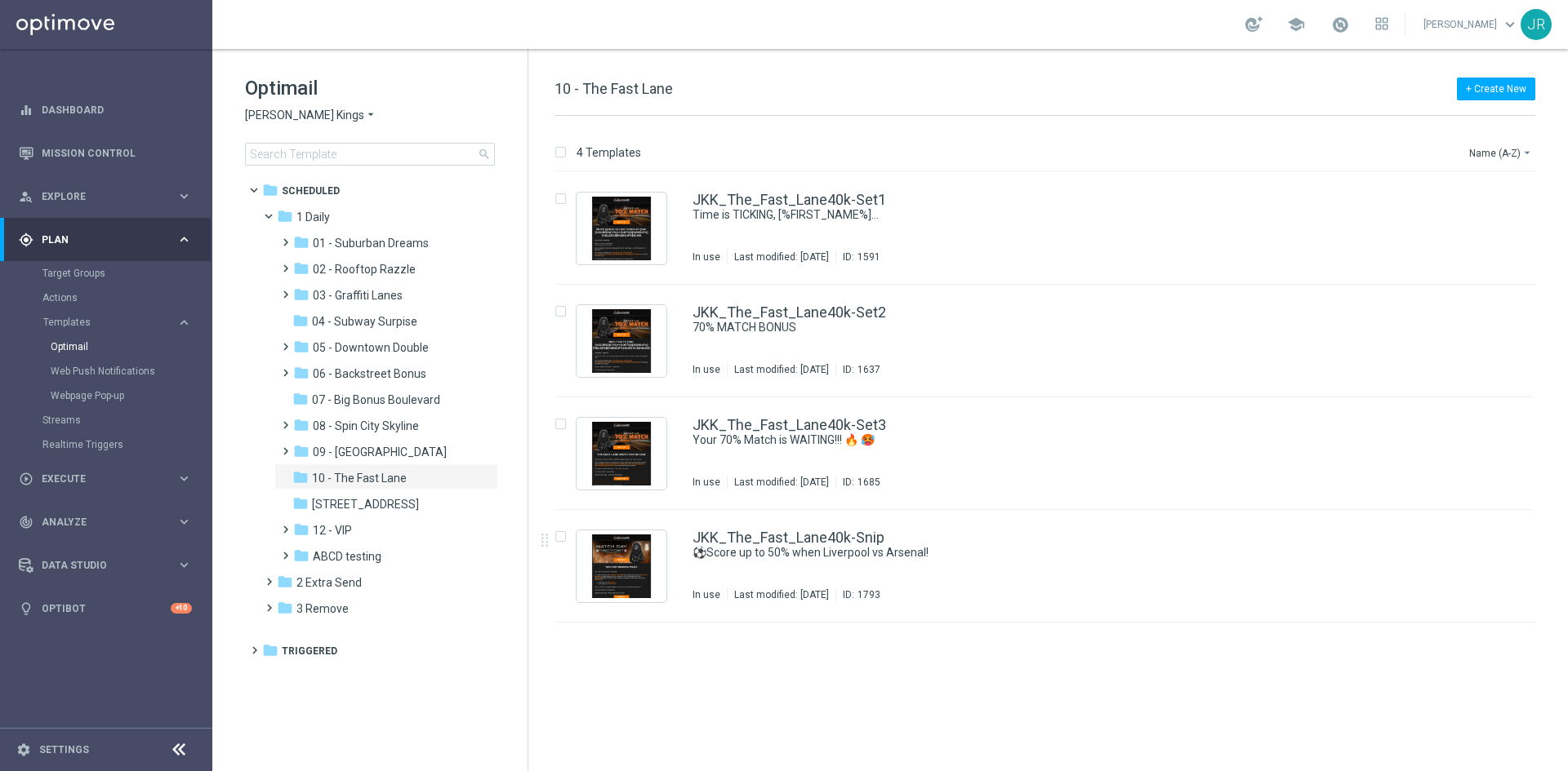
drag, startPoint x: 746, startPoint y: 574, endPoint x: 787, endPoint y: 737, distance: 168.1
click at [748, 574] on div "JKK_The_Fast_Lane40k-Snip ⚽Score up to 50% when Liverpool vs Arsenal! In use La…" at bounding box center [1078, 566] width 772 height 71
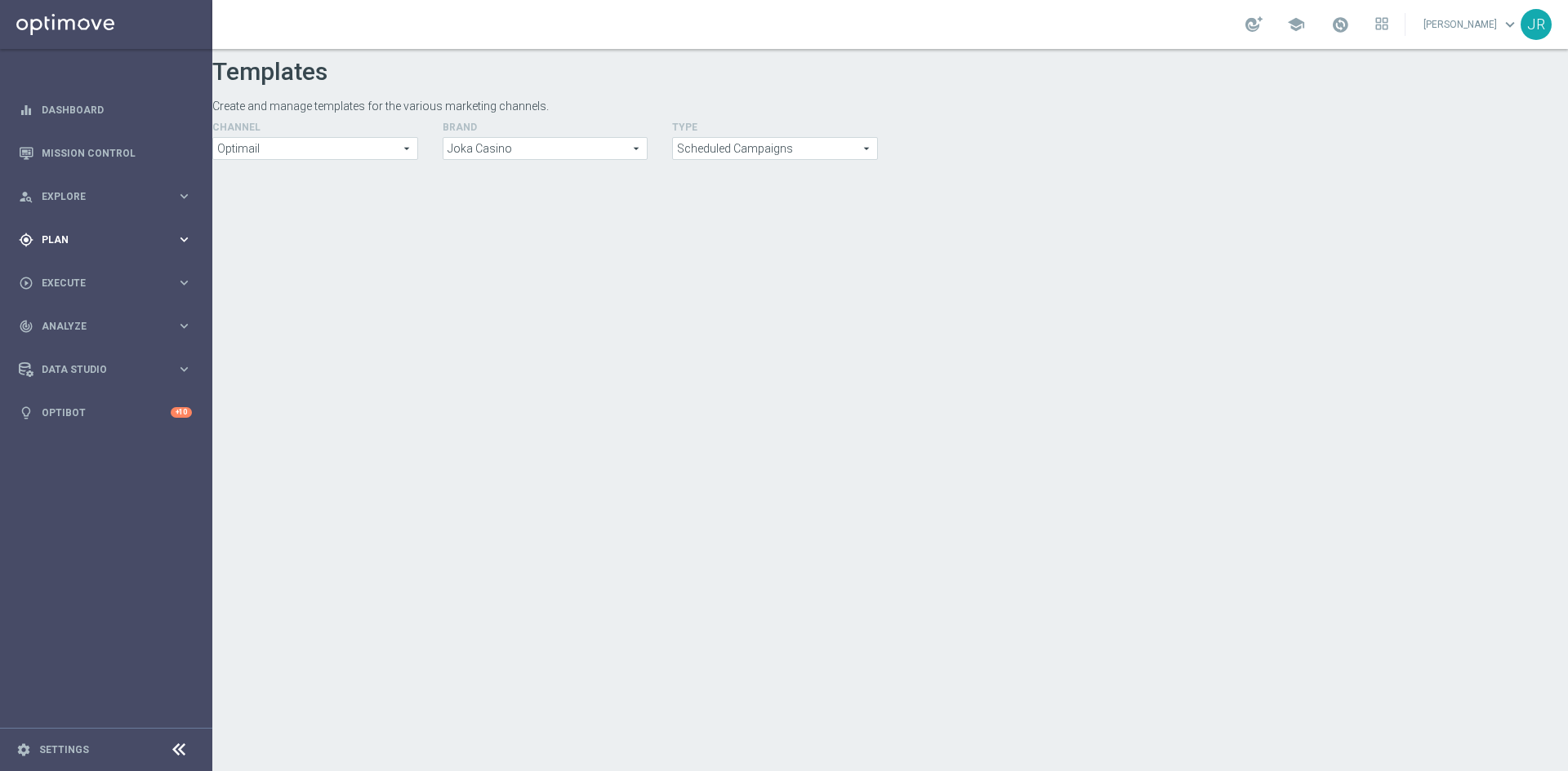
drag, startPoint x: 79, startPoint y: 247, endPoint x: 109, endPoint y: 245, distance: 30.1
click at [79, 247] on div "gps_fixed Plan" at bounding box center [98, 240] width 158 height 15
click at [57, 326] on span "Templates" at bounding box center [102, 322] width 117 height 10
click at [78, 346] on link "Optimail" at bounding box center [110, 347] width 119 height 13
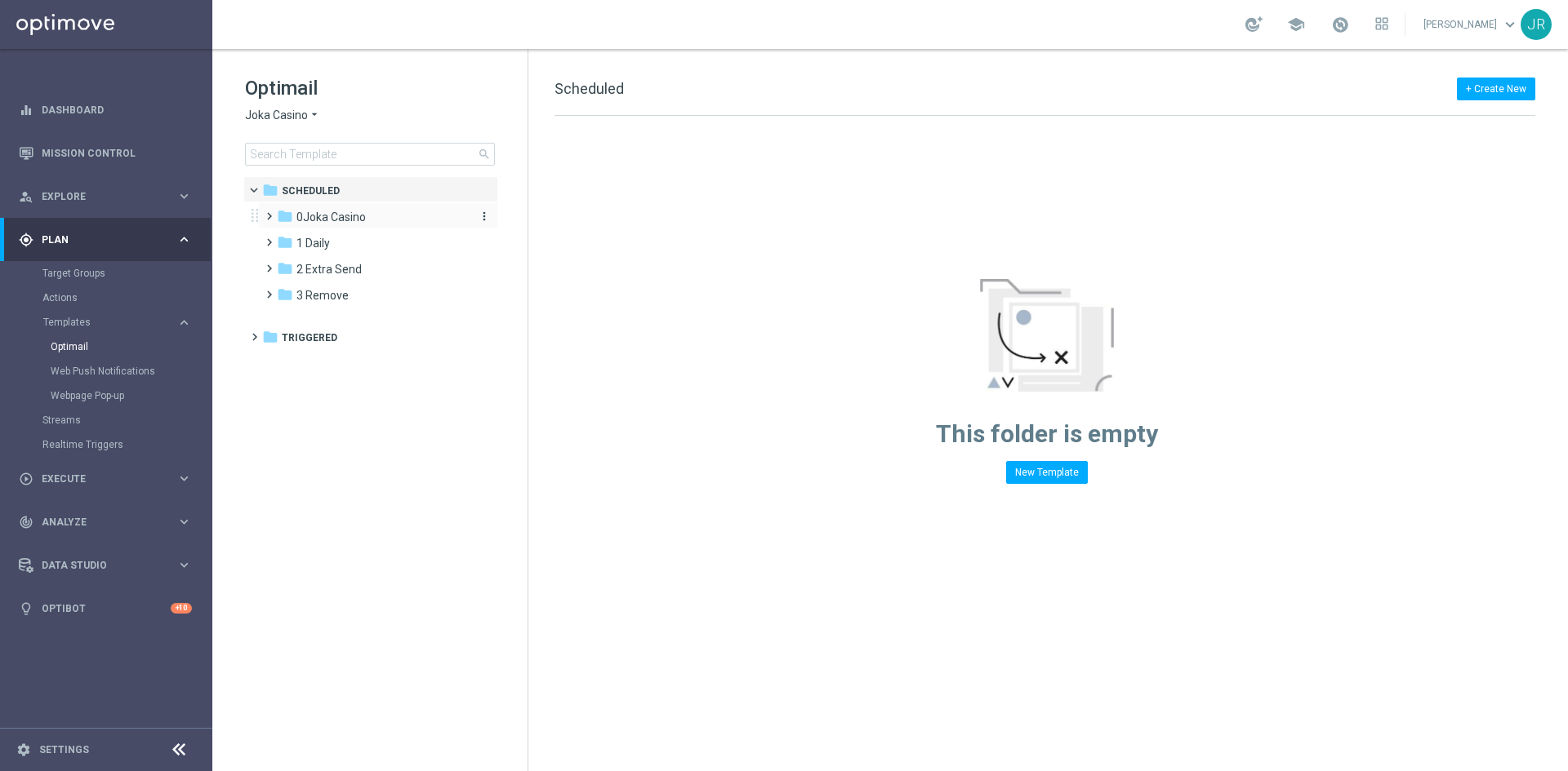
click at [311, 217] on span "0Joka Casino" at bounding box center [331, 217] width 70 height 15
click at [314, 241] on span "1- Daily" at bounding box center [331, 244] width 38 height 15
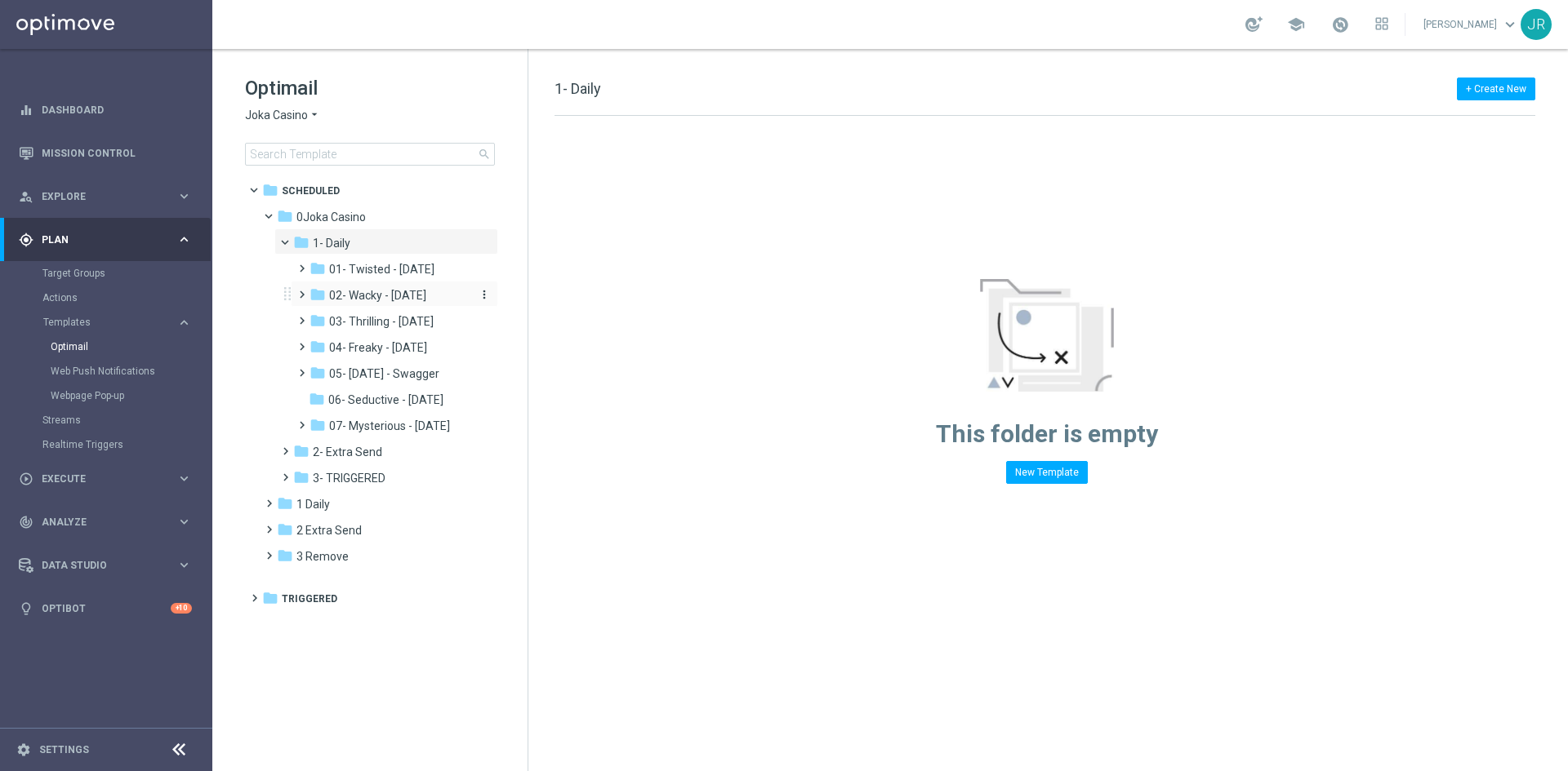
click at [374, 289] on span "02- Wacky - Wednesday" at bounding box center [377, 295] width 97 height 15
